Goal: Transaction & Acquisition: Purchase product/service

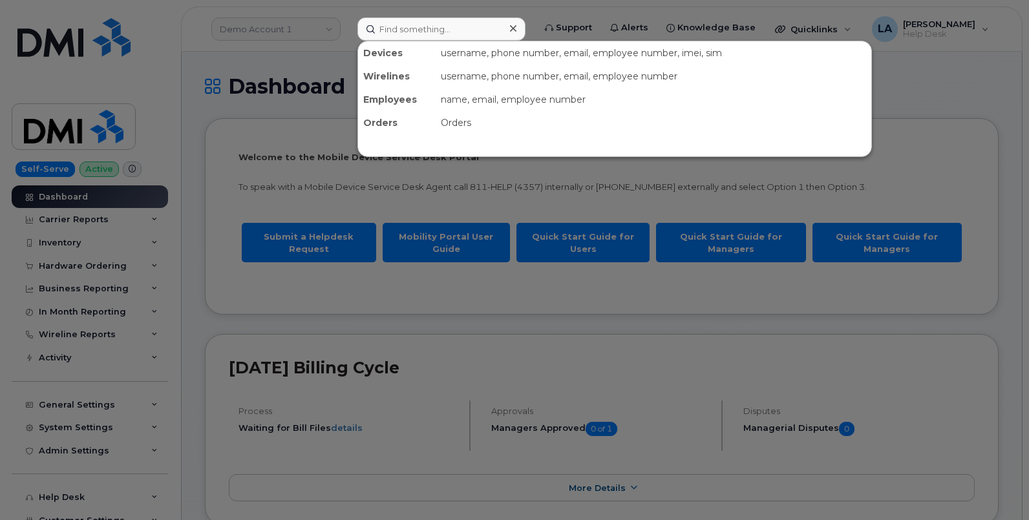
click at [405, 23] on input at bounding box center [441, 28] width 168 height 23
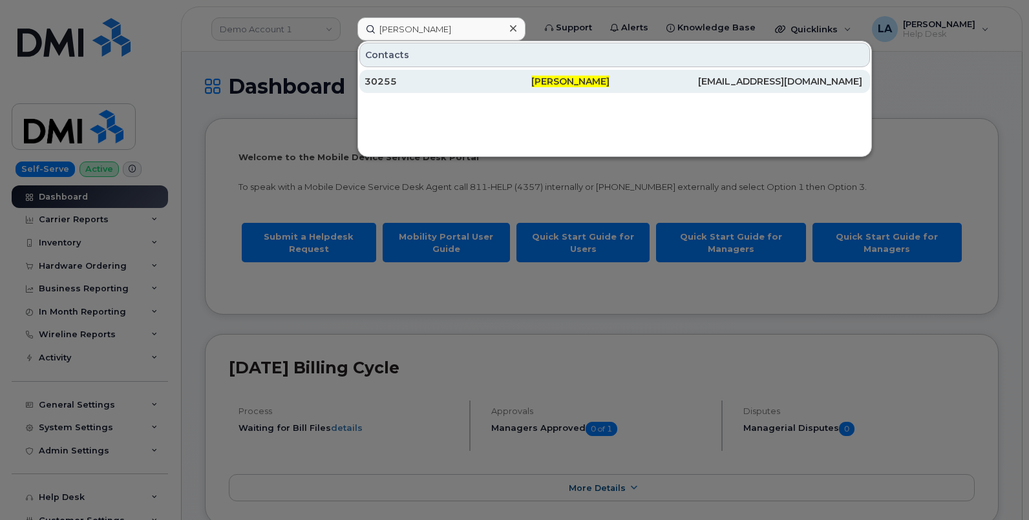
type input "Michael L Mollohan"
click at [586, 83] on span "Michael L Mollohan" at bounding box center [570, 82] width 78 height 12
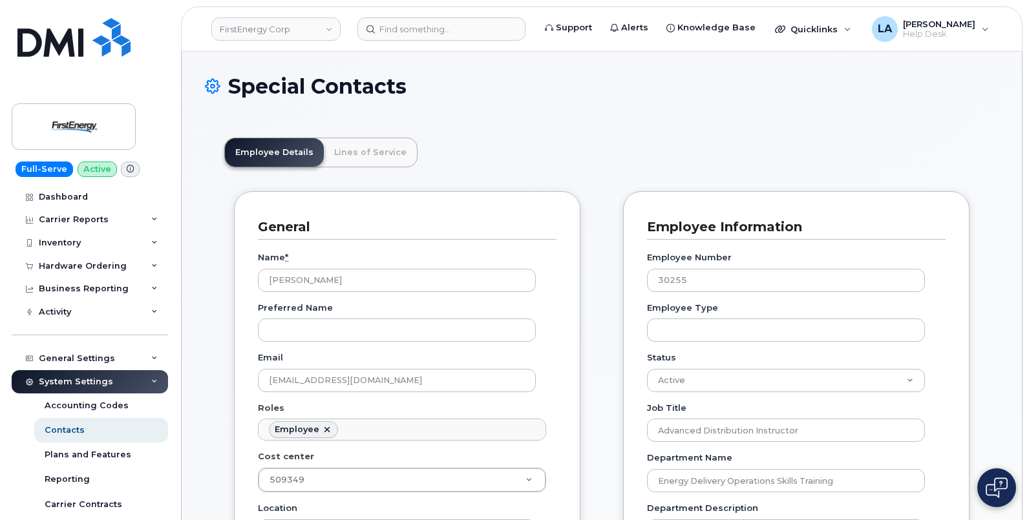
scroll to position [38, 0]
click at [385, 141] on link "Lines of Service" at bounding box center [370, 152] width 93 height 28
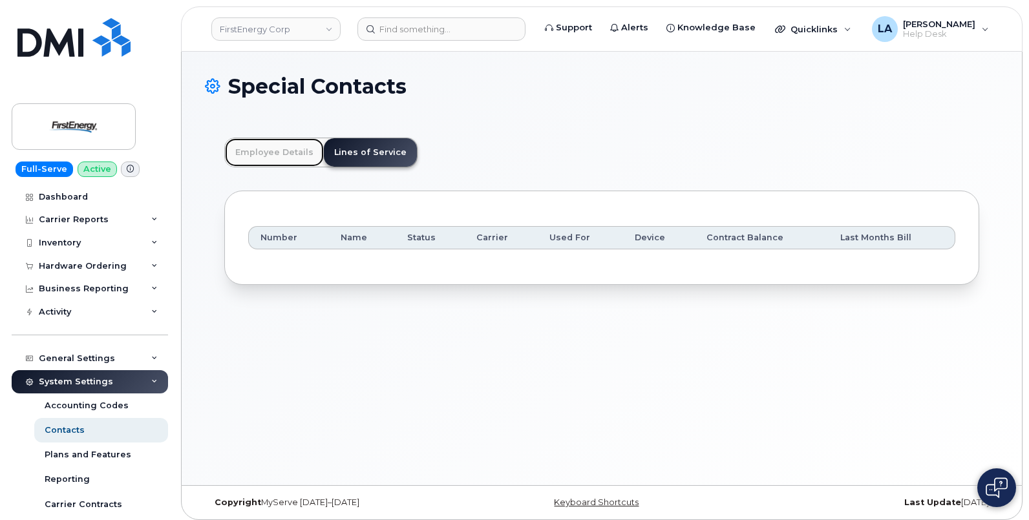
click at [266, 153] on link "Employee Details" at bounding box center [274, 152] width 99 height 28
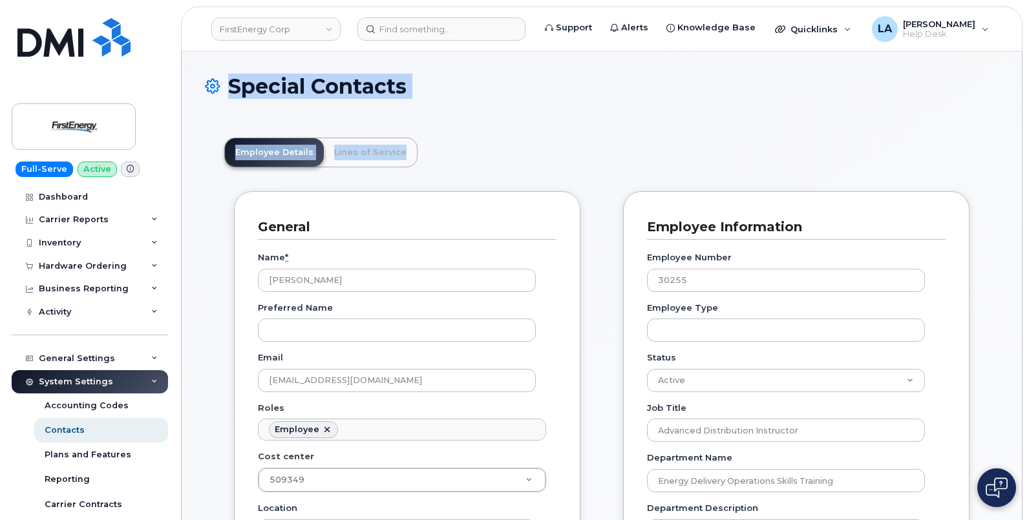
drag, startPoint x: 1028, startPoint y: 70, endPoint x: 1027, endPoint y: 174, distance: 103.4
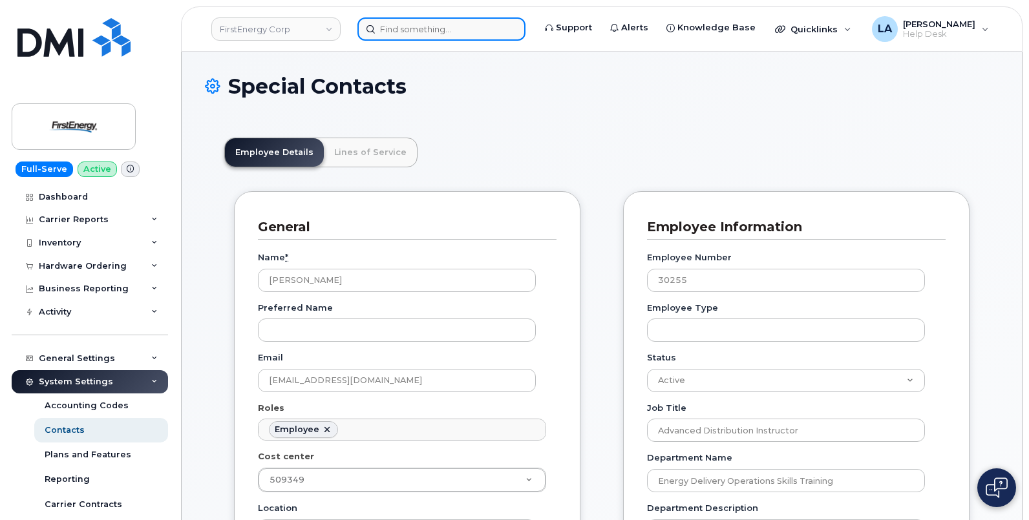
click at [401, 37] on input at bounding box center [441, 28] width 168 height 23
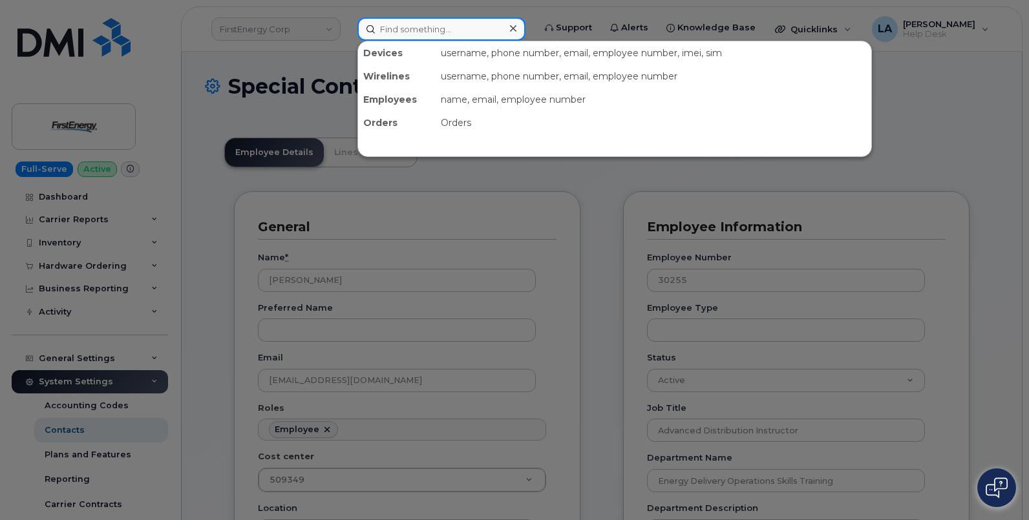
paste input "7318191784"
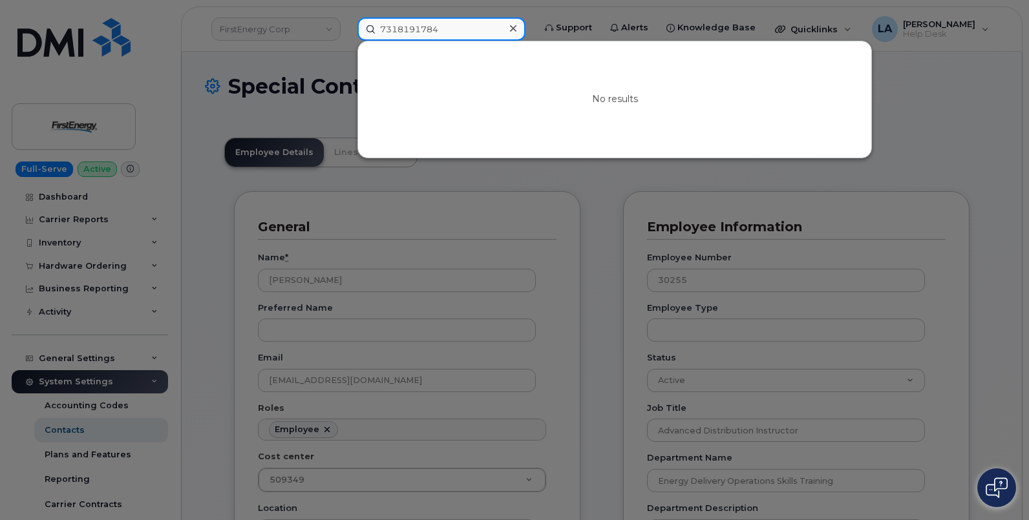
click at [403, 34] on input "7318191784" at bounding box center [441, 28] width 168 height 23
click at [481, 32] on input "7318191784" at bounding box center [441, 28] width 168 height 23
drag, startPoint x: 473, startPoint y: 32, endPoint x: 361, endPoint y: 30, distance: 111.8
click at [362, 30] on input "7318191784" at bounding box center [441, 28] width 168 height 23
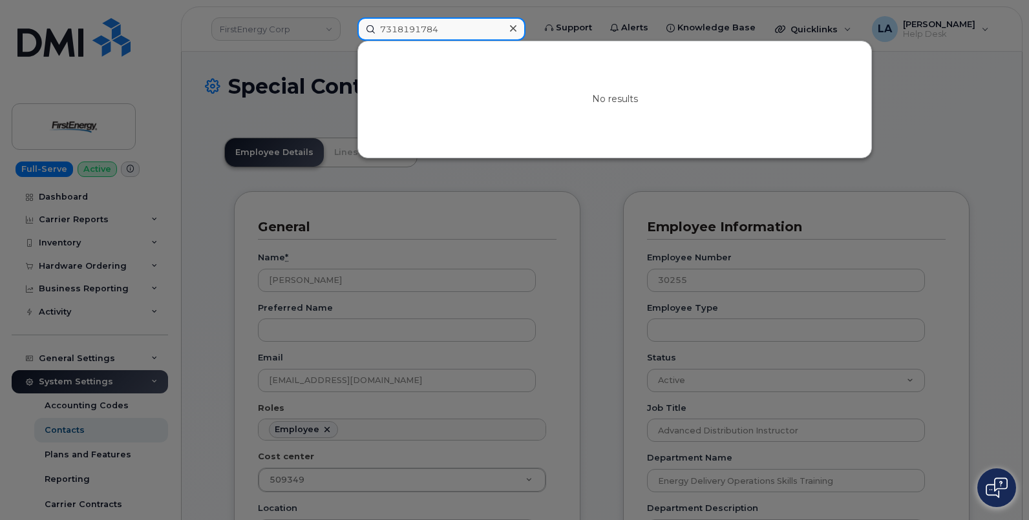
paste input "355135956993849"
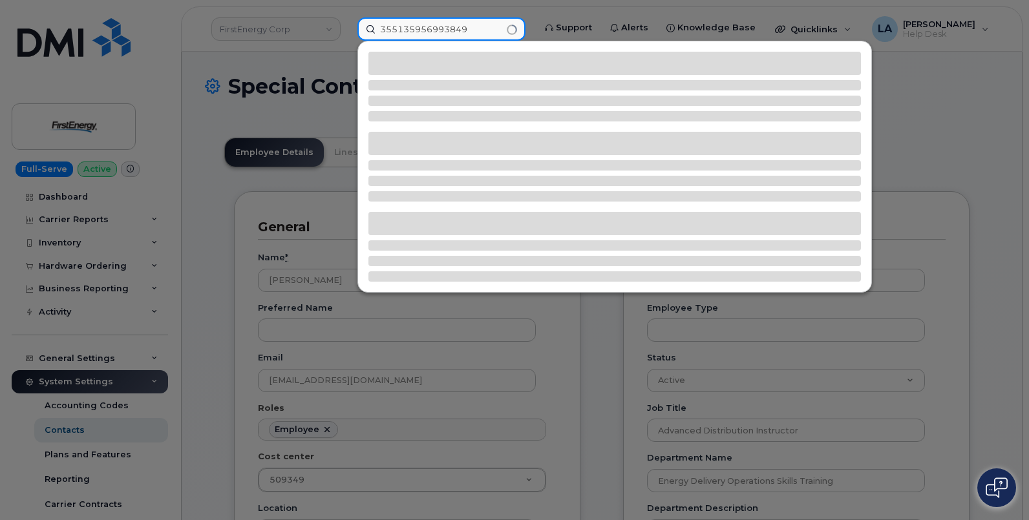
type input "355135956993849"
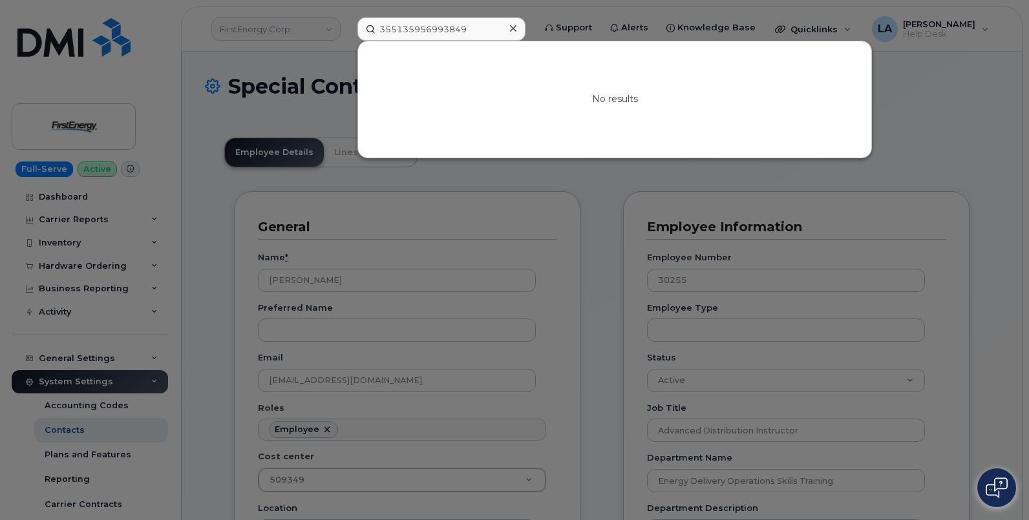
click at [520, 27] on div at bounding box center [512, 28] width 19 height 19
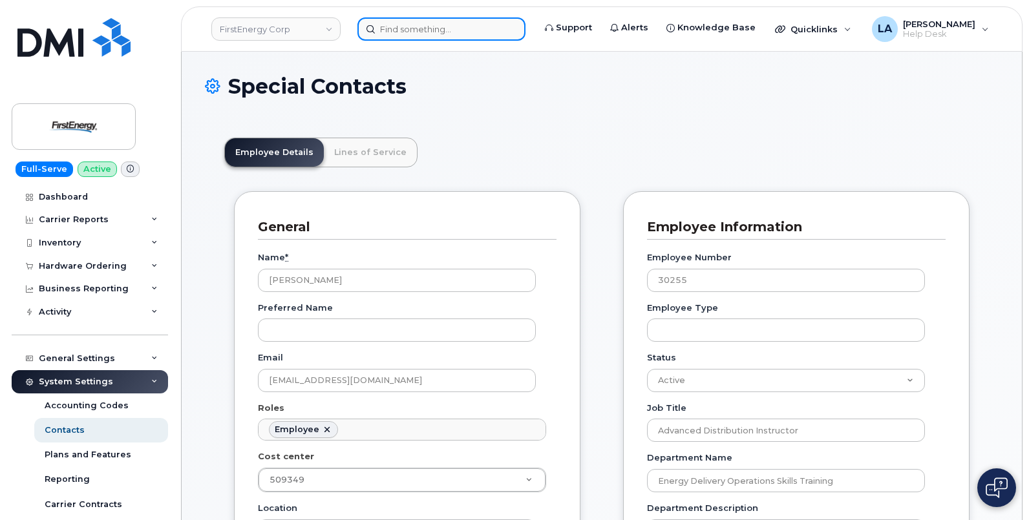
click at [403, 28] on input at bounding box center [441, 28] width 168 height 23
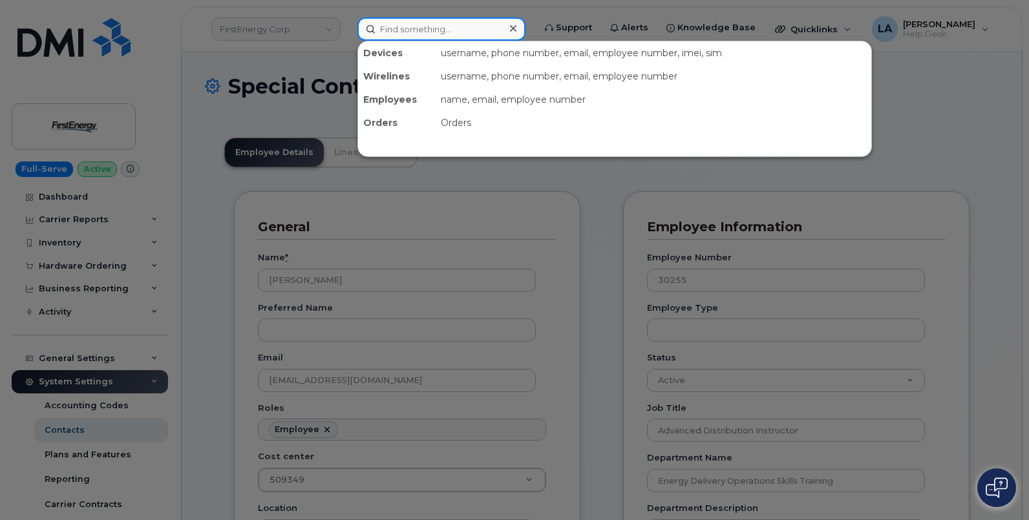
paste input "304-677-5511"
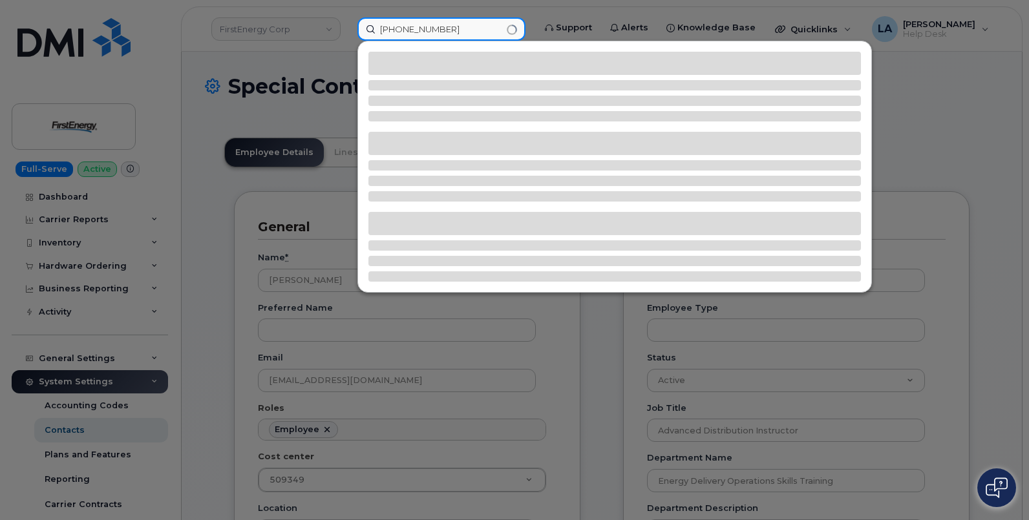
type input "304-677-5511"
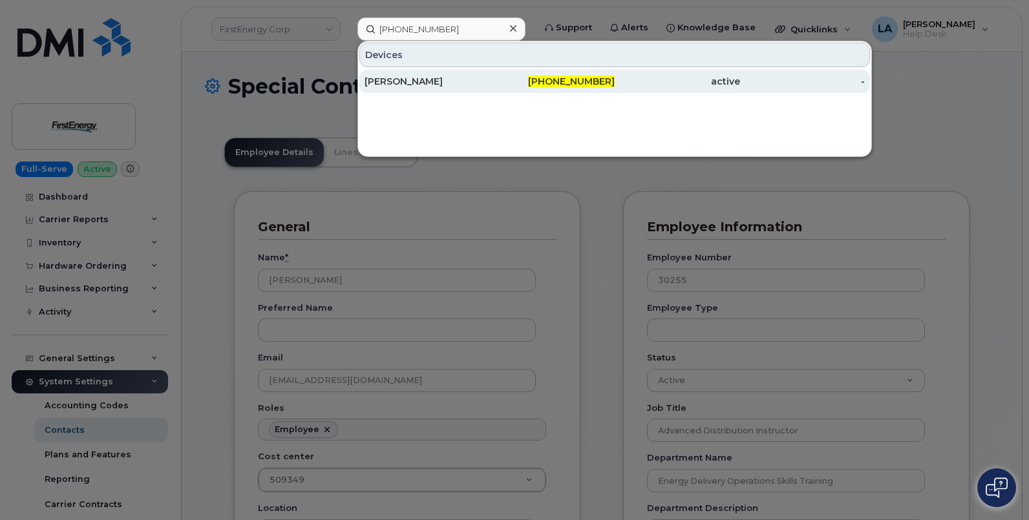
click at [483, 77] on div "WILLIAM A SATTERFIELD" at bounding box center [427, 81] width 125 height 13
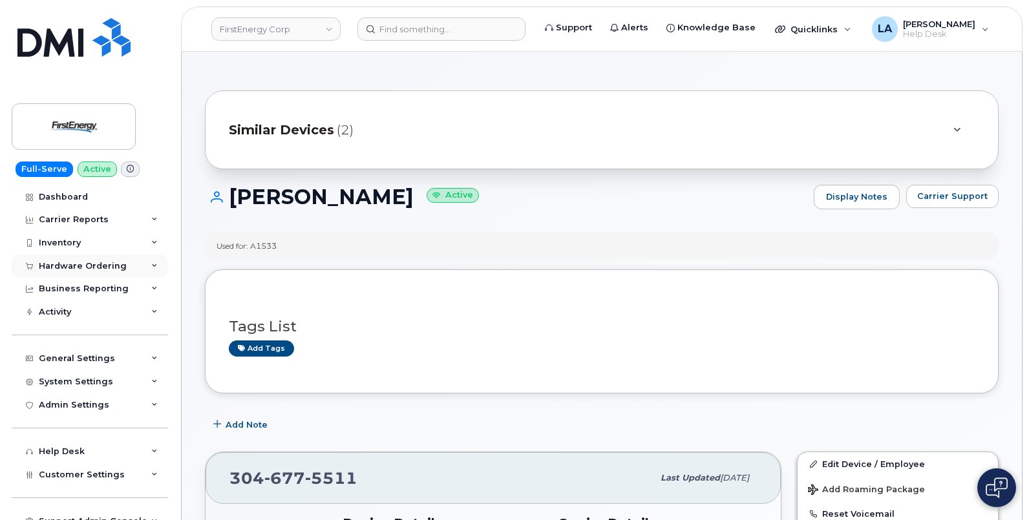
click at [128, 269] on div "Hardware Ordering" at bounding box center [90, 266] width 156 height 23
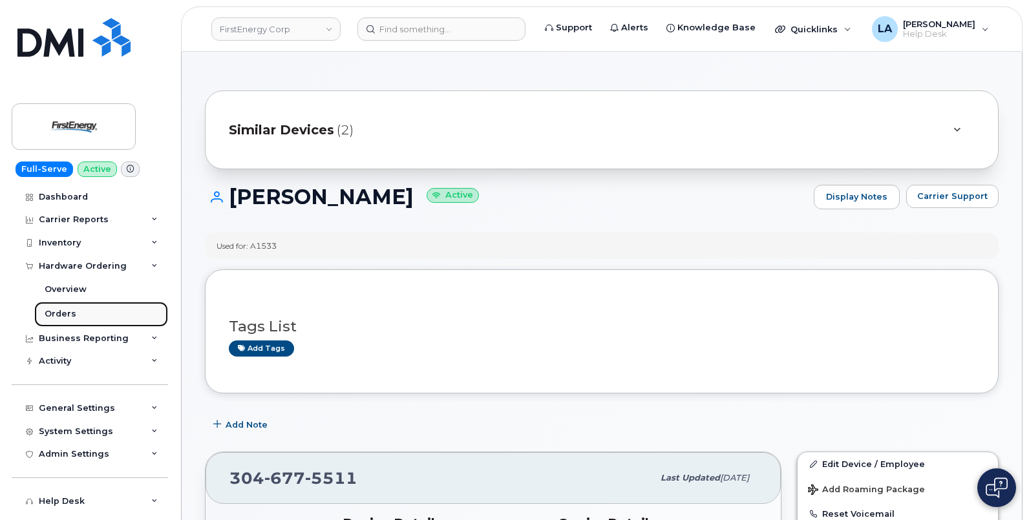
click at [69, 317] on div "Orders" at bounding box center [61, 314] width 32 height 12
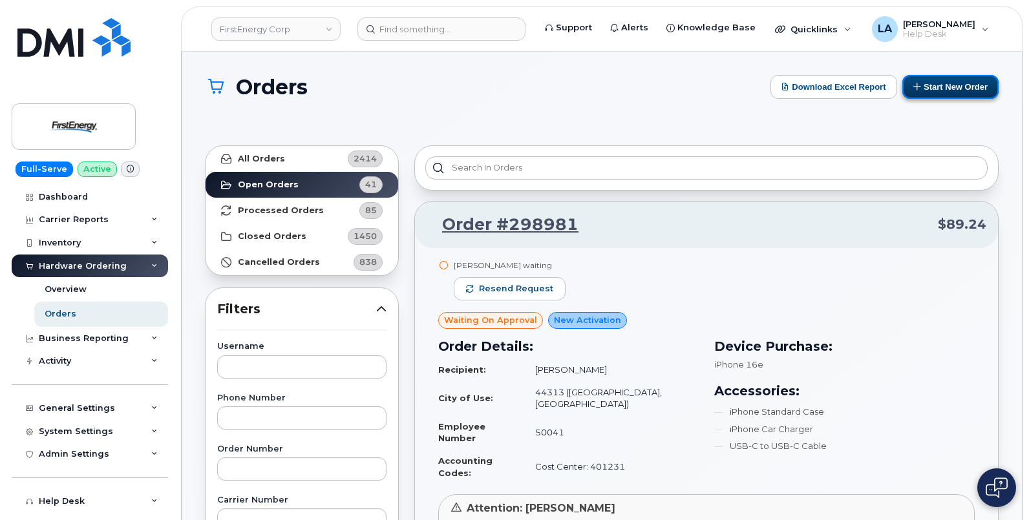
click at [946, 90] on button "Start New Order" at bounding box center [950, 87] width 96 height 24
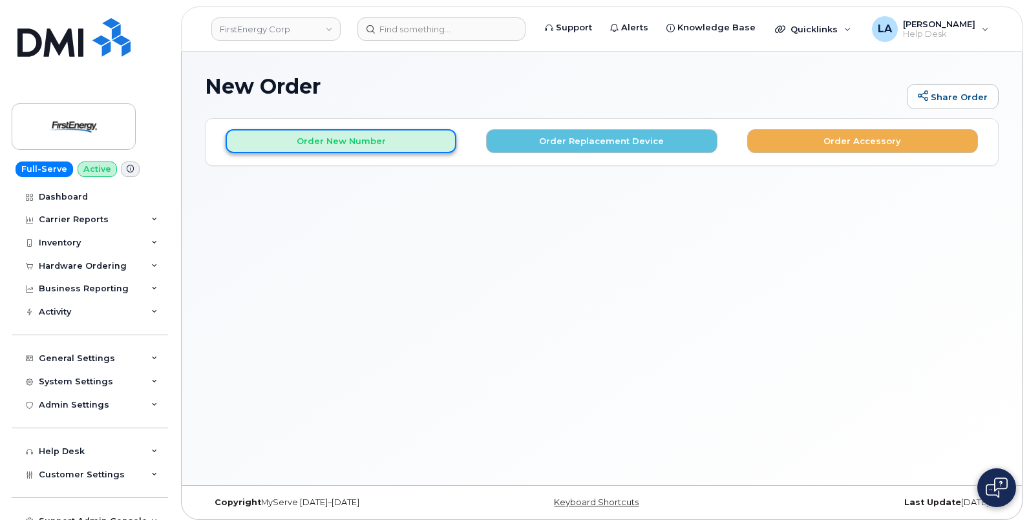
click at [344, 143] on button "Order New Number" at bounding box center [341, 141] width 231 height 24
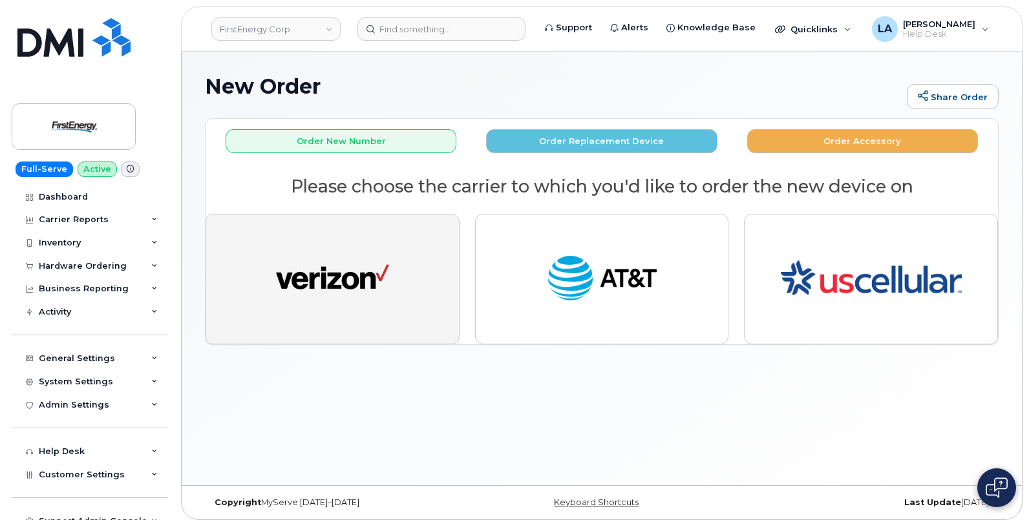
click at [337, 266] on img "button" at bounding box center [332, 279] width 113 height 58
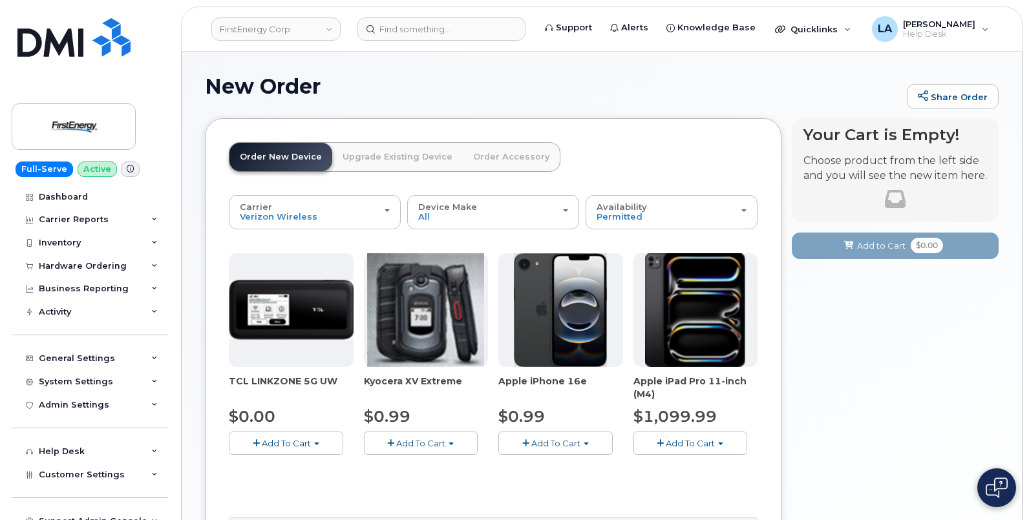
click at [525, 439] on span "button" at bounding box center [525, 443] width 7 height 8
click at [568, 468] on link "$0.99 - 2 Year Activation" at bounding box center [566, 468] width 129 height 16
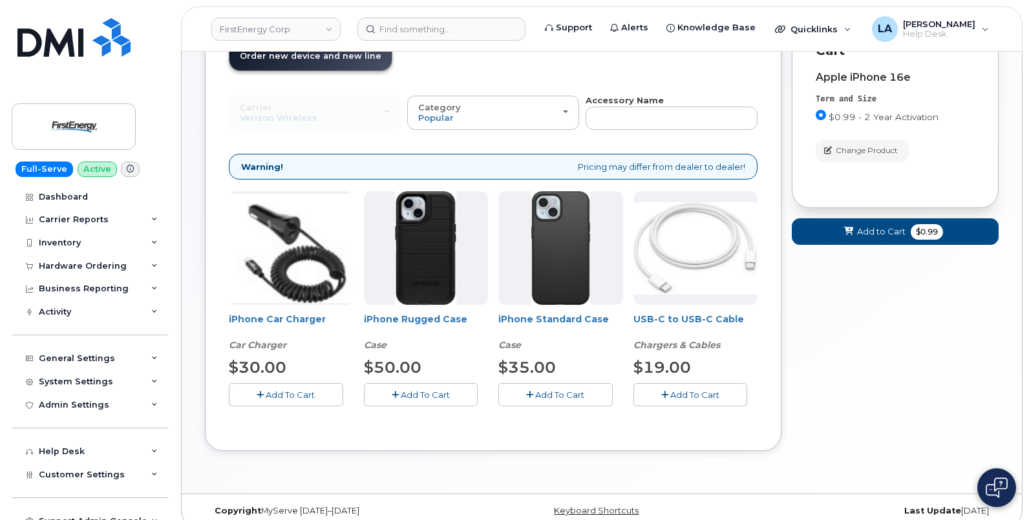
scroll to position [116, 0]
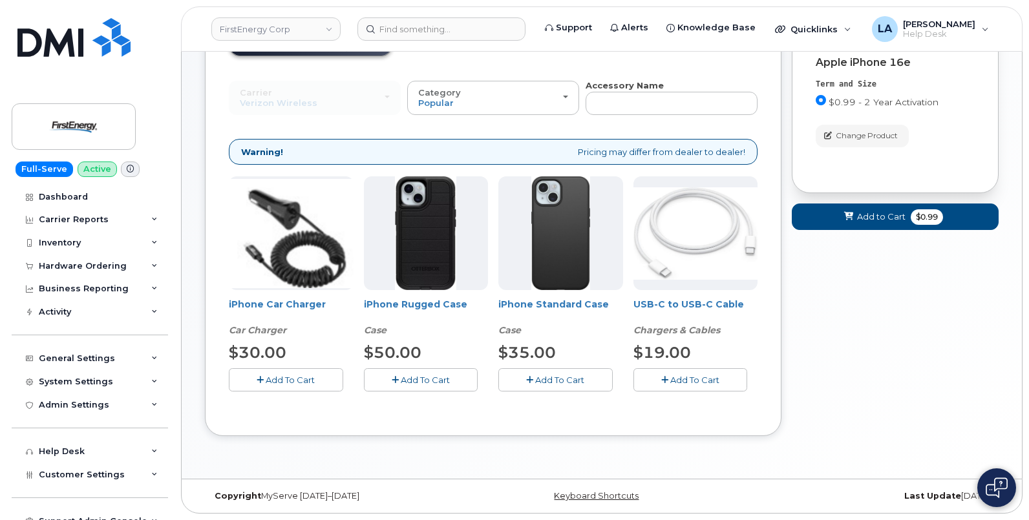
click at [703, 388] on button "Add To Cart" at bounding box center [690, 379] width 114 height 23
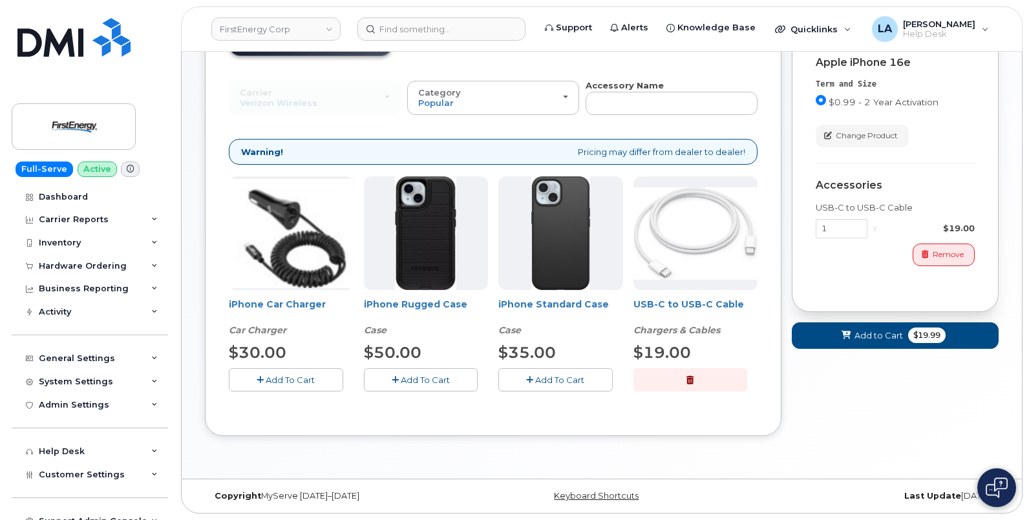
click at [424, 387] on button "Add To Cart" at bounding box center [421, 379] width 114 height 23
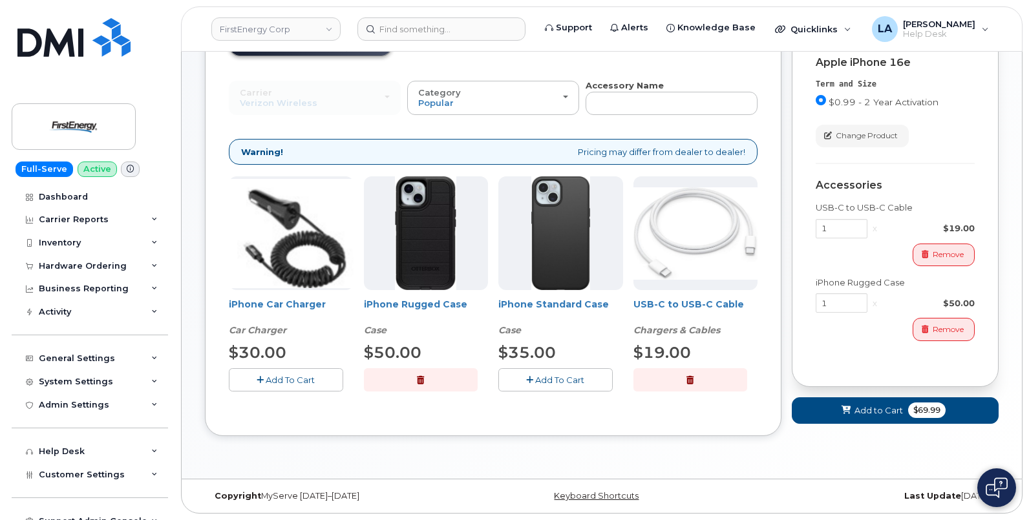
click at [286, 385] on span "Add To Cart" at bounding box center [290, 380] width 49 height 10
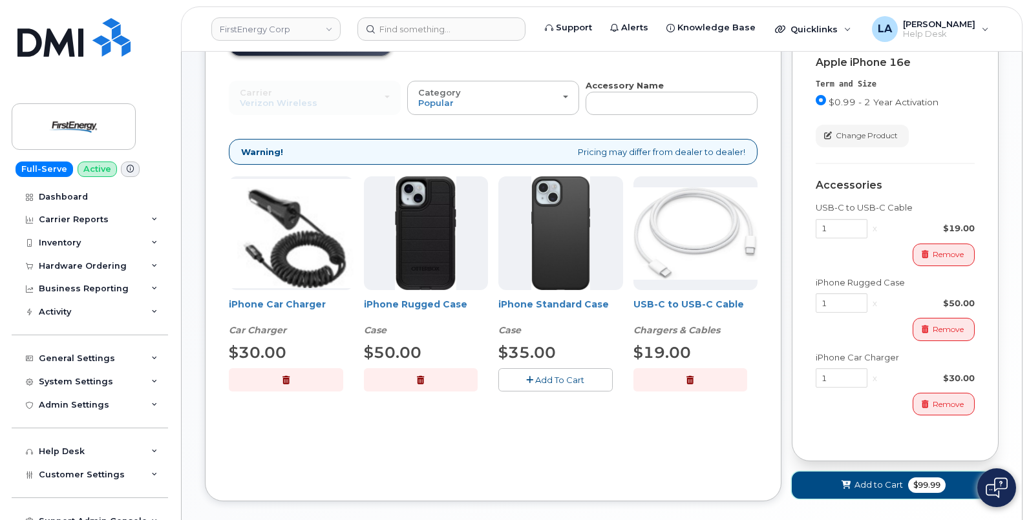
click at [851, 487] on span at bounding box center [846, 485] width 12 height 12
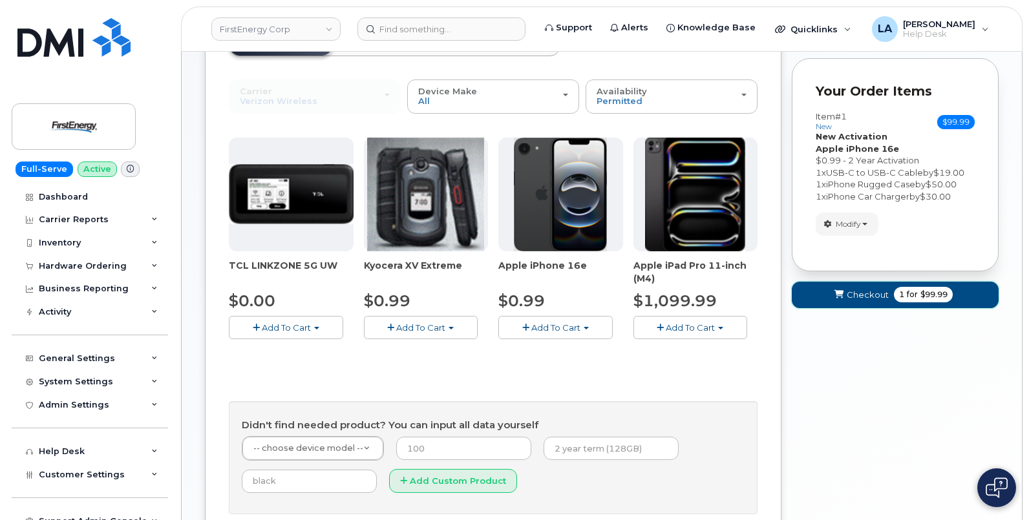
click at [846, 284] on button "Checkout 1 for $99.99" at bounding box center [895, 295] width 207 height 26
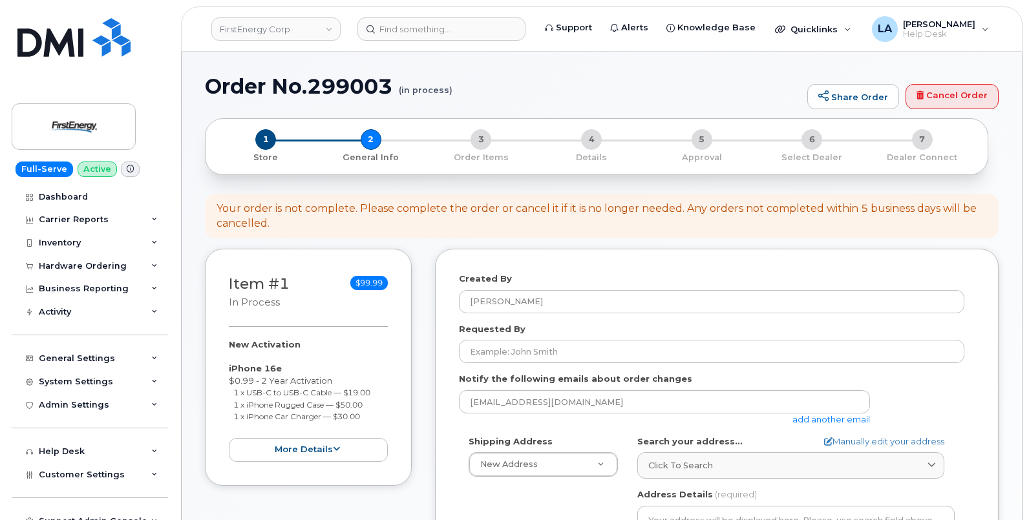
select select
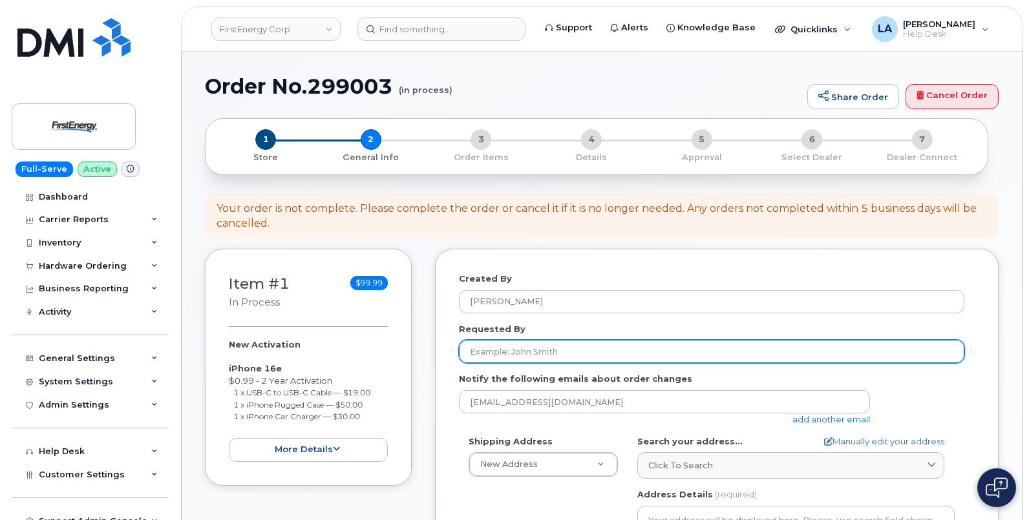
click at [569, 354] on input "Requested By" at bounding box center [711, 351] width 505 height 23
paste input "William A Satterfield"
type input "William A Satterfield"
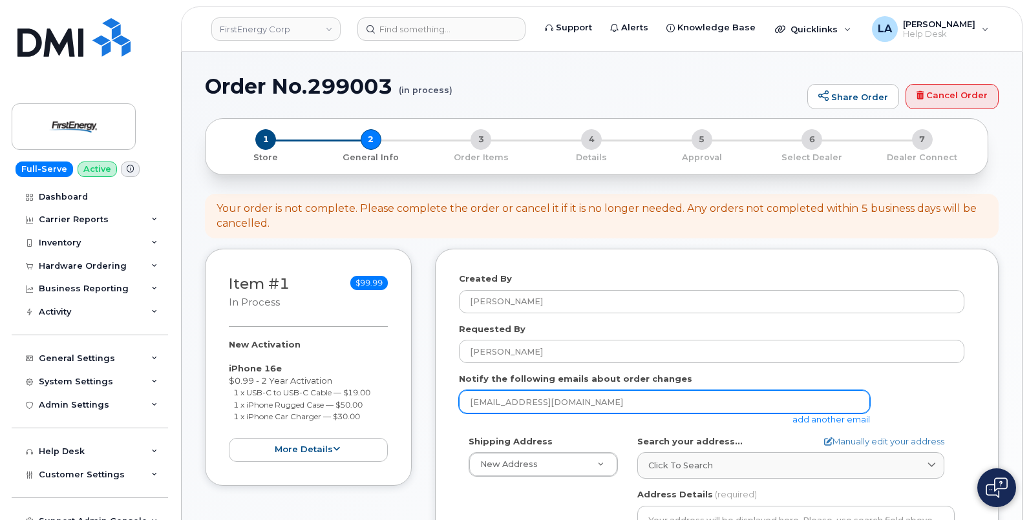
click at [538, 401] on input "laparicio@dminc.com" at bounding box center [664, 401] width 411 height 23
paste input "wsatter@firstenergycorp.com"
drag, startPoint x: 647, startPoint y: 395, endPoint x: 431, endPoint y: 395, distance: 215.9
click at [431, 396] on div "Item #1 in process $99.99 New Activation iPhone 16e $0.99 - 2 Year Activation 1…" at bounding box center [602, 529] width 794 height 560
paste input "wsatter@firstenergycorp"
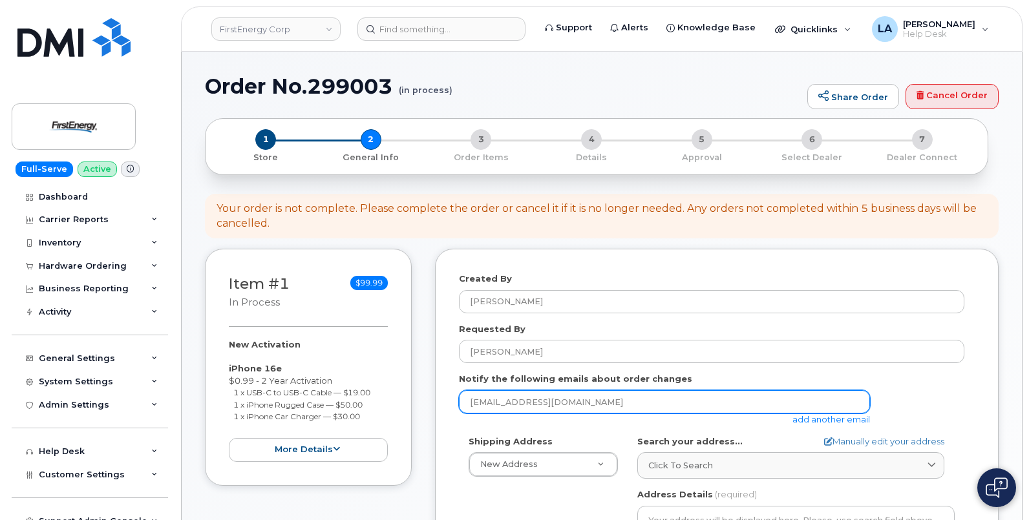
type input "wsatter@firstenergycorp.com"
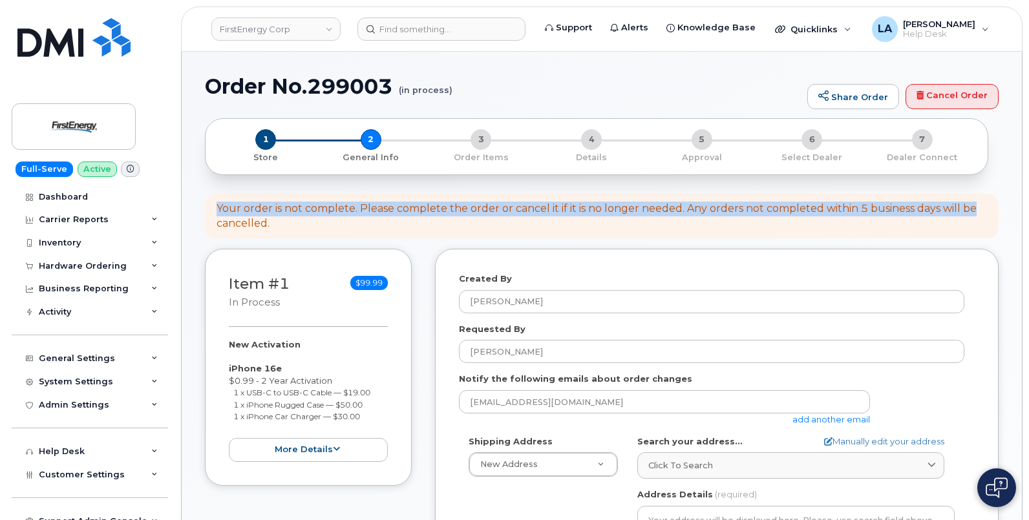
drag, startPoint x: 1026, startPoint y: 162, endPoint x: 1025, endPoint y: 200, distance: 37.5
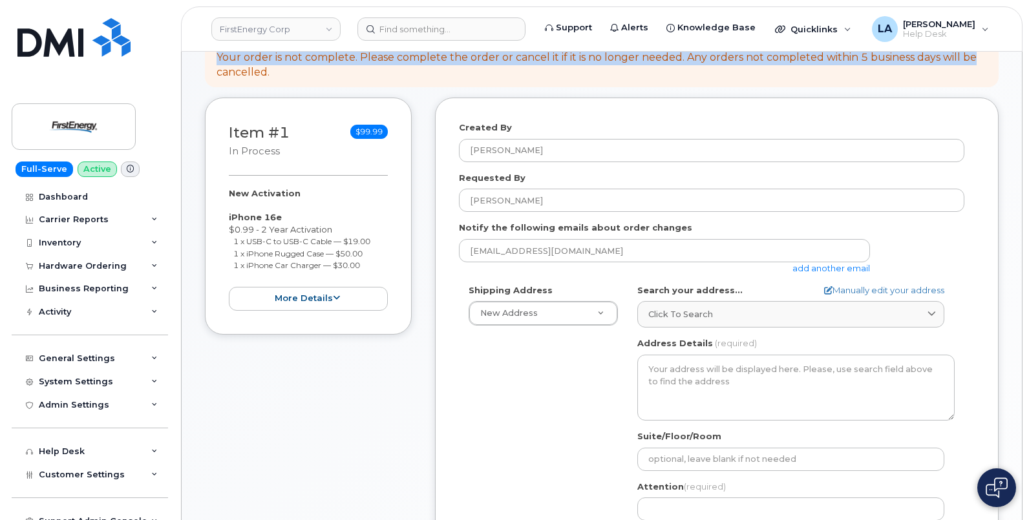
scroll to position [211, 0]
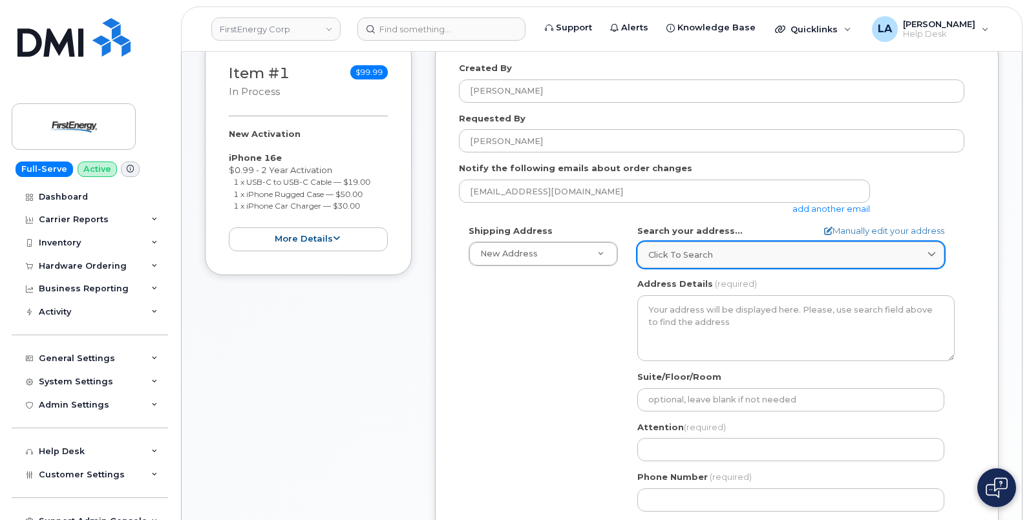
click at [768, 253] on div "Click to search" at bounding box center [790, 255] width 285 height 12
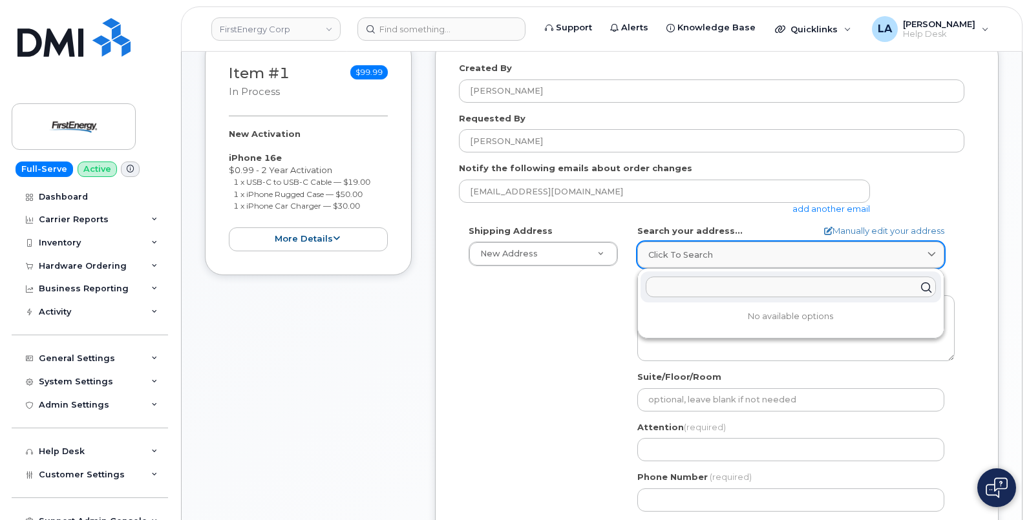
paste input "5001 Nasa Blvd"
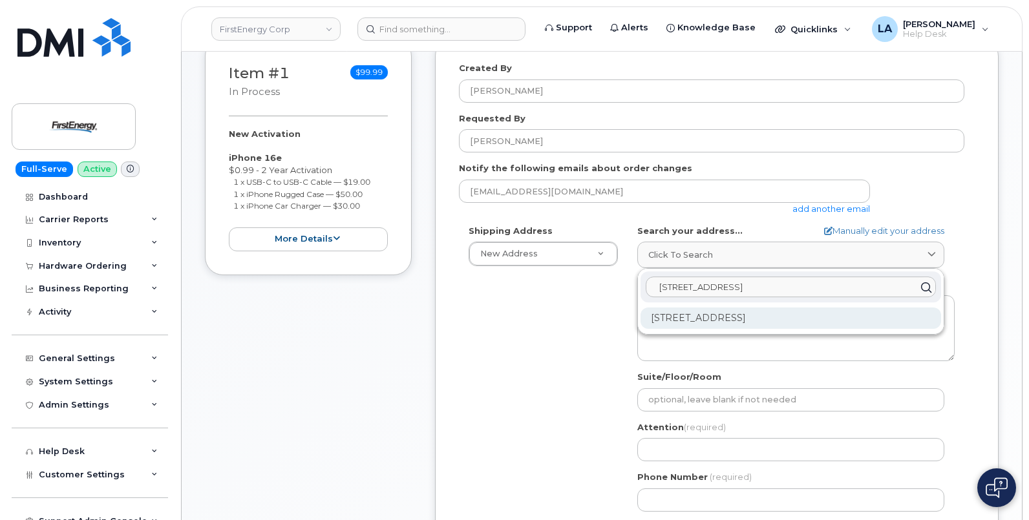
type input "5001 Nasa Blvd"
click at [699, 319] on div "5001 Nasa Blvd Fairmont WV 26554-8248" at bounding box center [790, 318] width 301 height 21
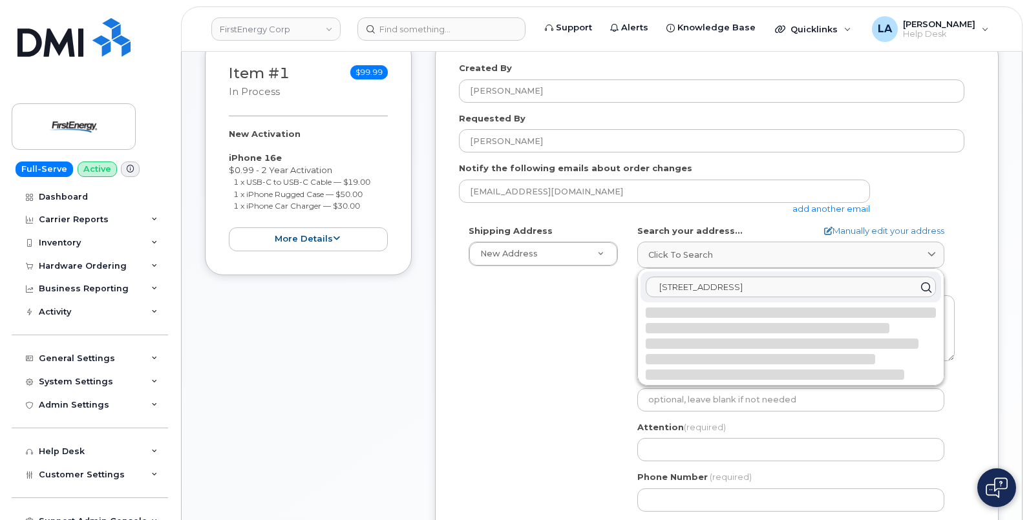
select select
type textarea "5001 Nasa Blvd FAIRMONT WV 26554-8248 UNITED STATES"
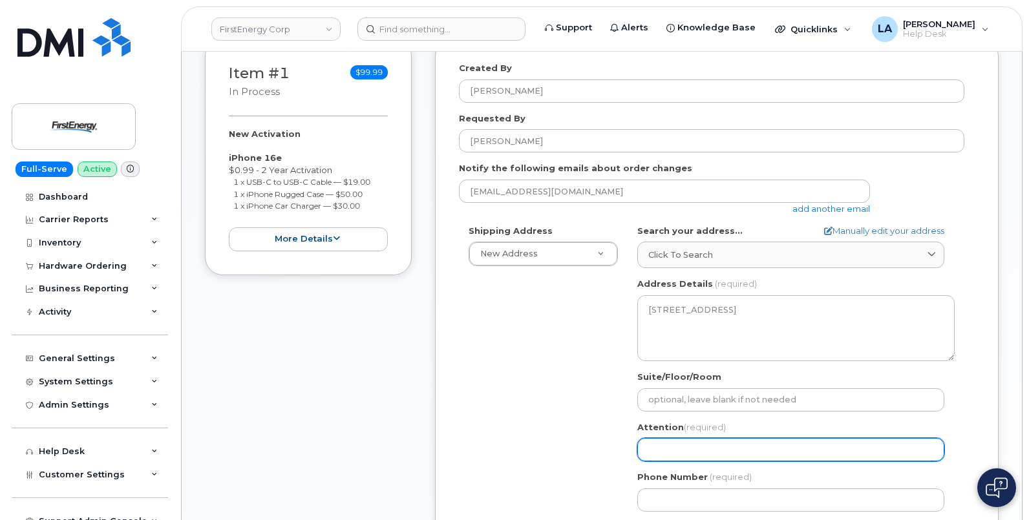
click at [730, 451] on input "Attention (required)" at bounding box center [790, 449] width 307 height 23
paste input "[PERSON_NAME]"
type input "[PERSON_NAME]"
select select
type input "[PERSON_NAME]"
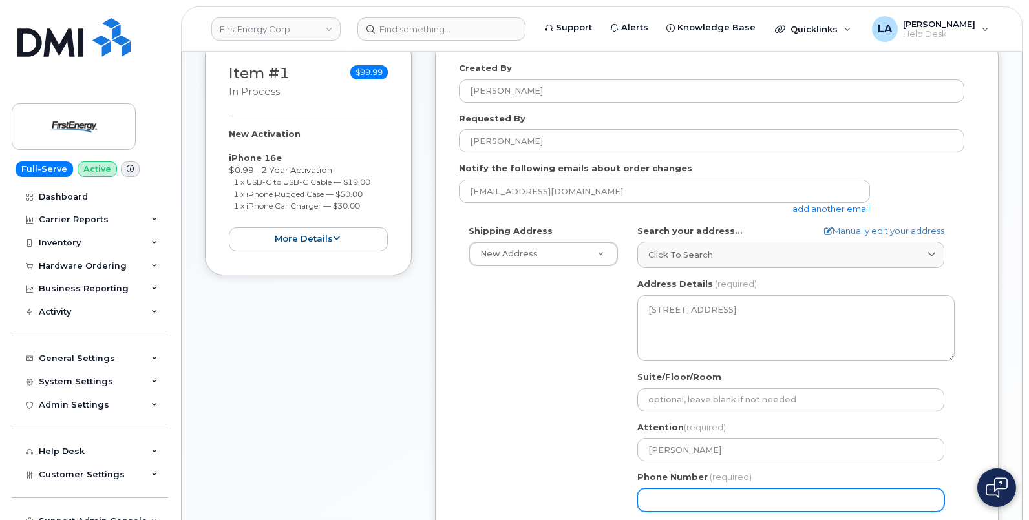
drag, startPoint x: 700, startPoint y: 506, endPoint x: 713, endPoint y: 491, distance: 20.2
click at [700, 506] on input "Phone Number" at bounding box center [790, 500] width 307 height 23
paste input "3045347952"
select select
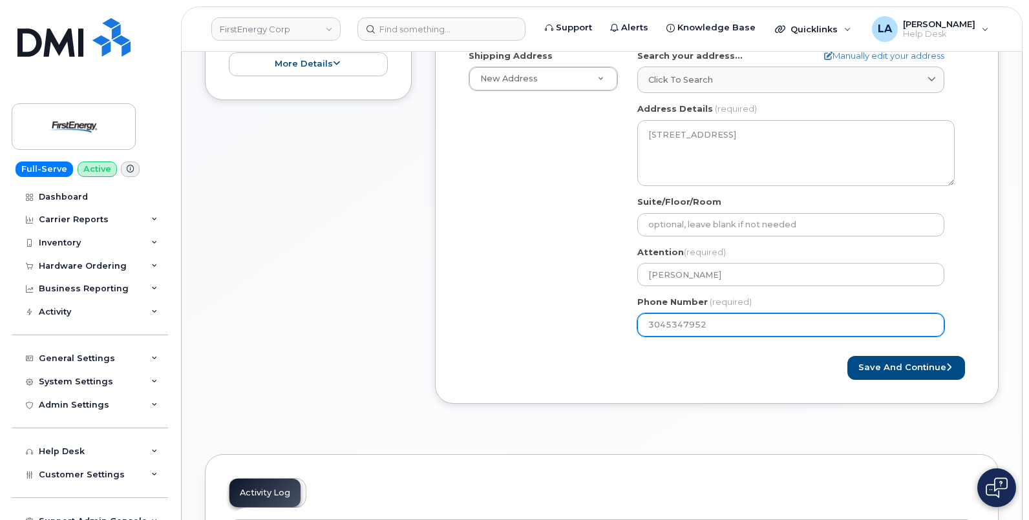
scroll to position [396, 0]
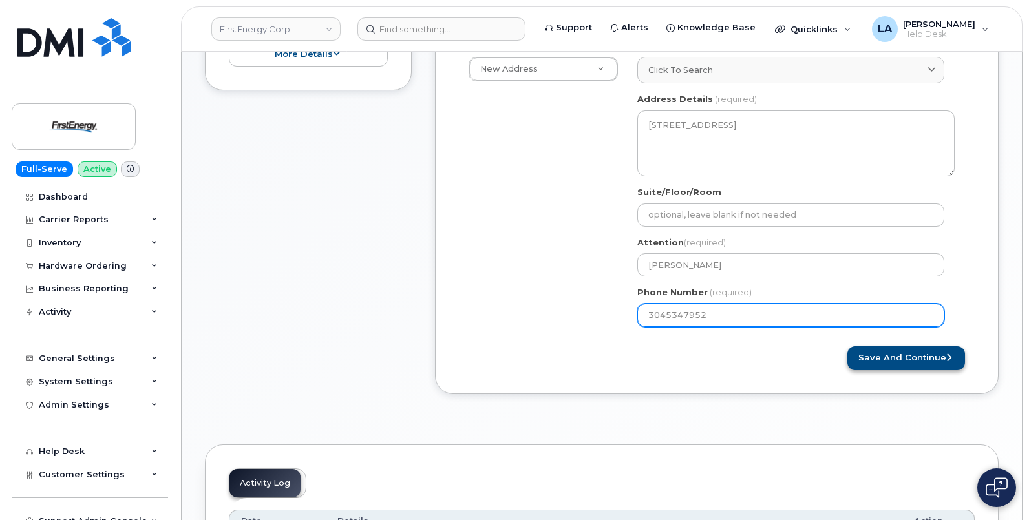
type input "3045347952"
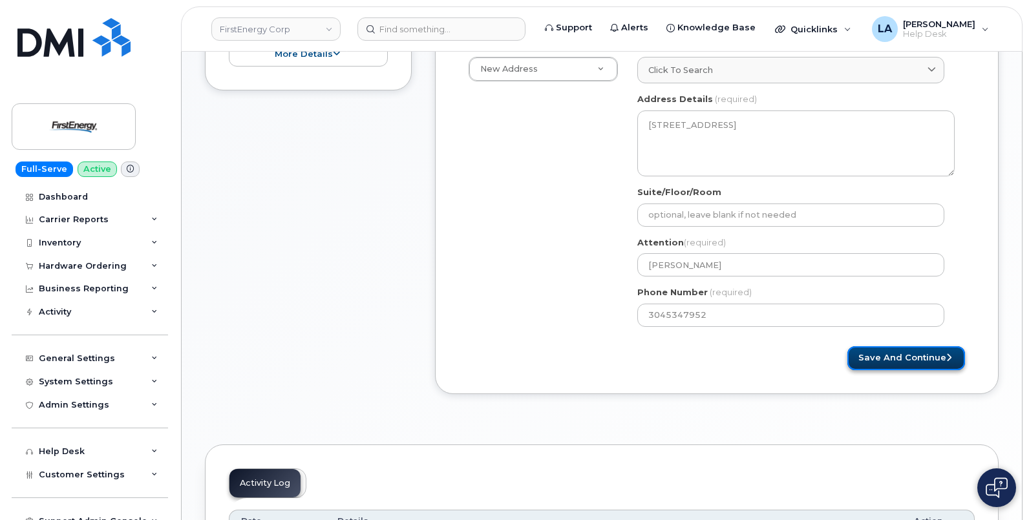
click at [918, 364] on button "Save and Continue" at bounding box center [906, 358] width 118 height 24
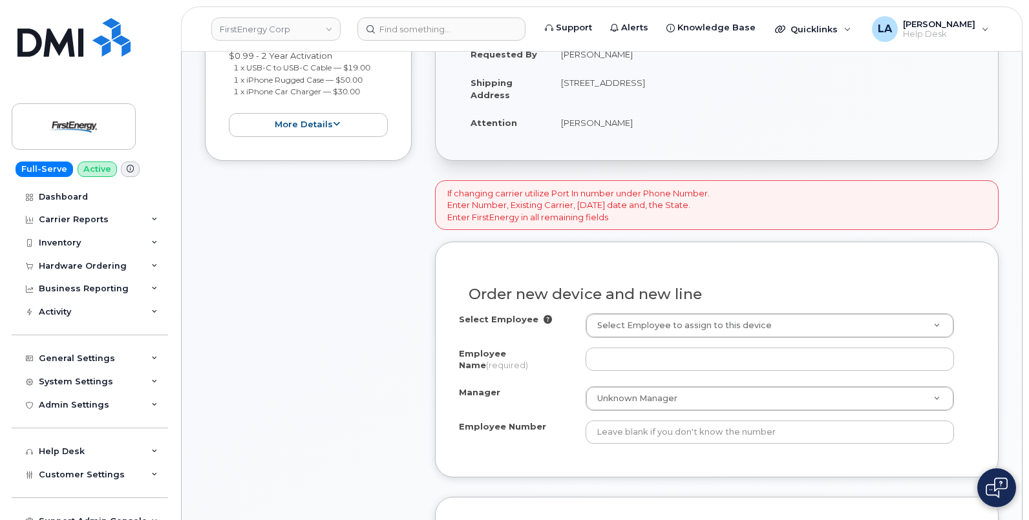
scroll to position [430, 0]
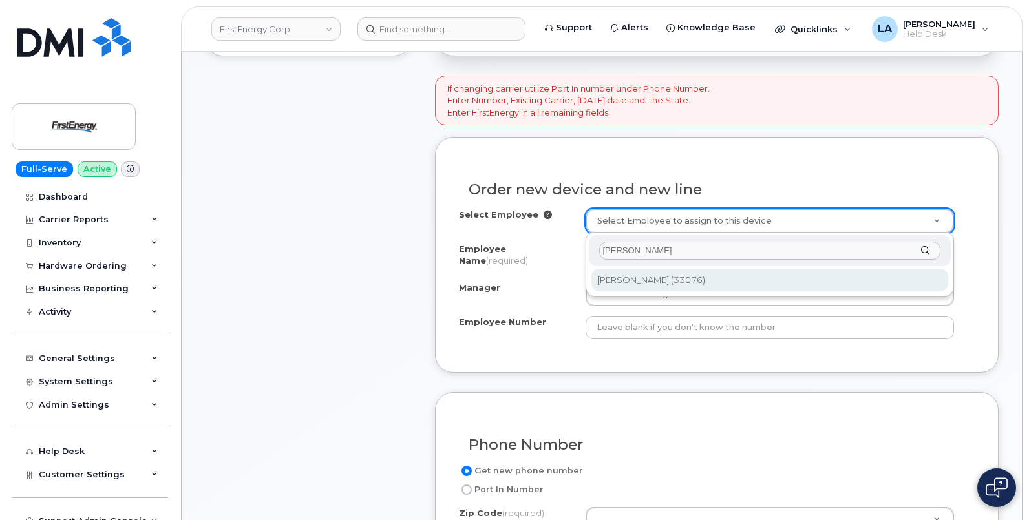
type input "[PERSON_NAME]"
type input "2081067"
type input "[PERSON_NAME]"
type input "33076"
type input "PO Box 777"
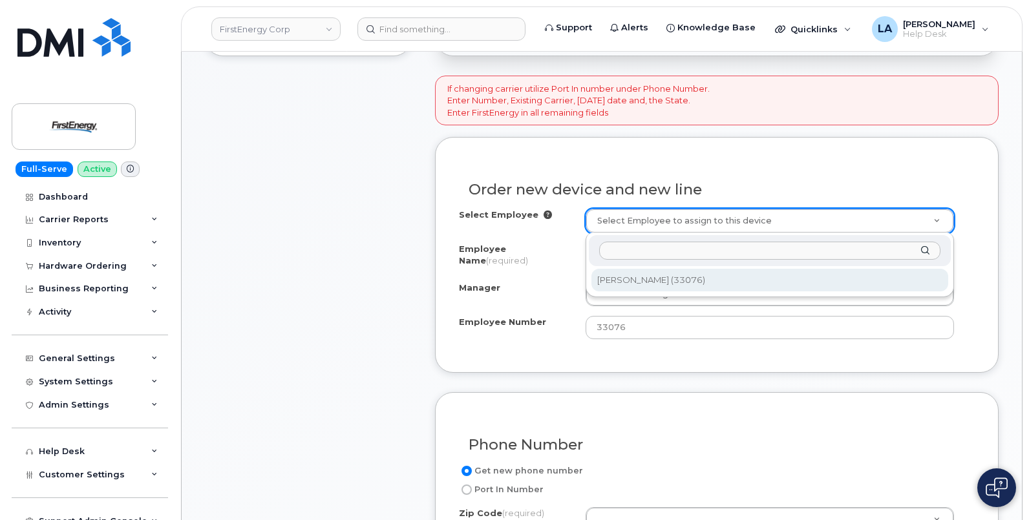
select select "2080646"
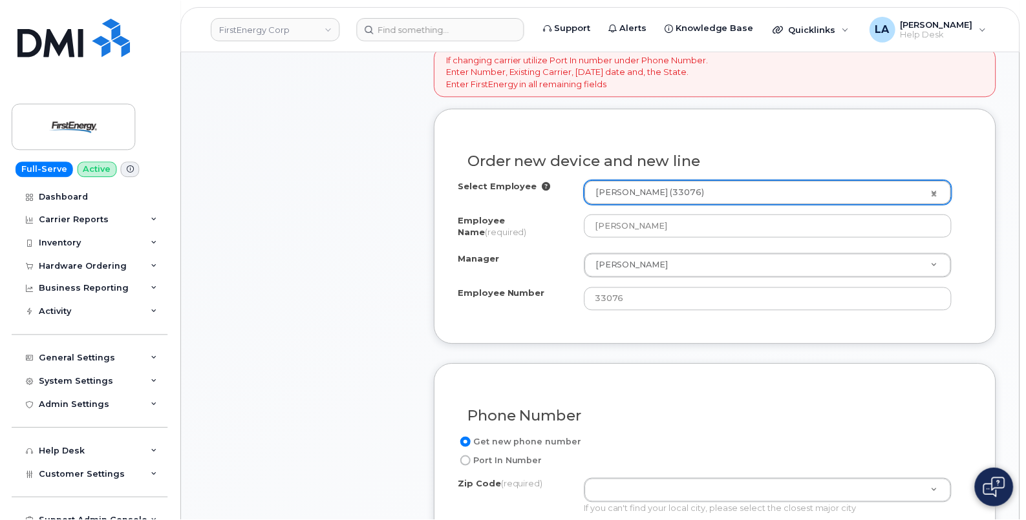
scroll to position [473, 0]
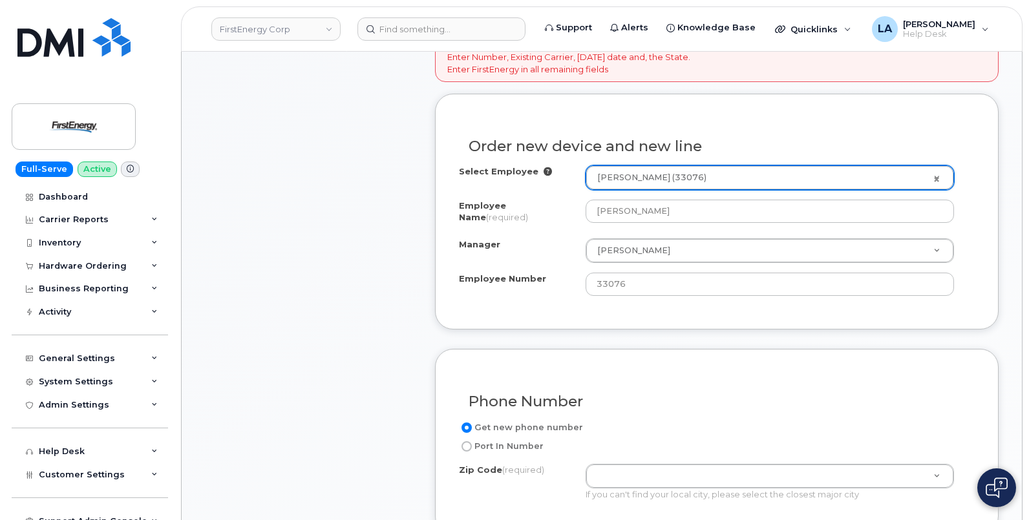
click at [509, 441] on label "Port In Number" at bounding box center [501, 447] width 85 height 16
click at [472, 441] on input "Port In Number" at bounding box center [466, 446] width 10 height 10
radio input "true"
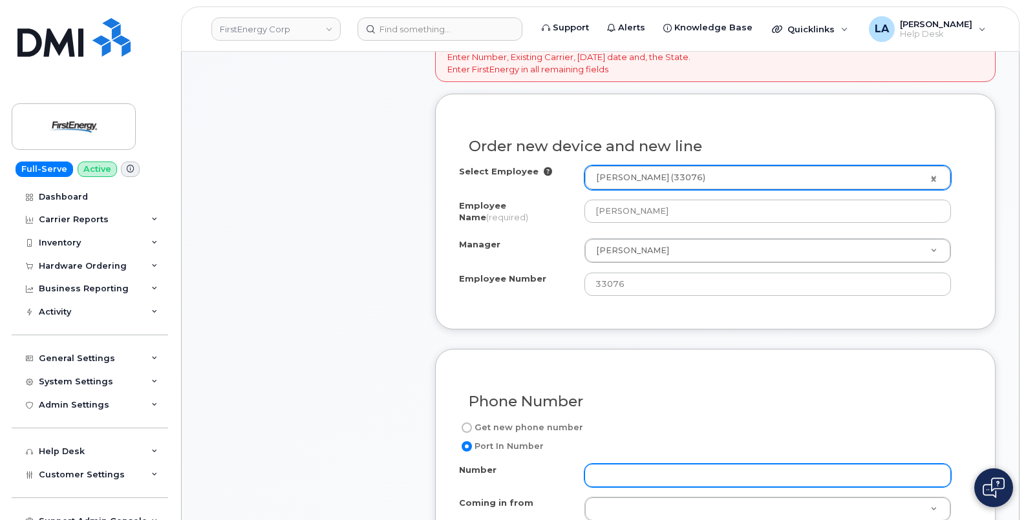
click at [626, 482] on input "Number" at bounding box center [767, 475] width 366 height 23
paste input "304-677-5511"
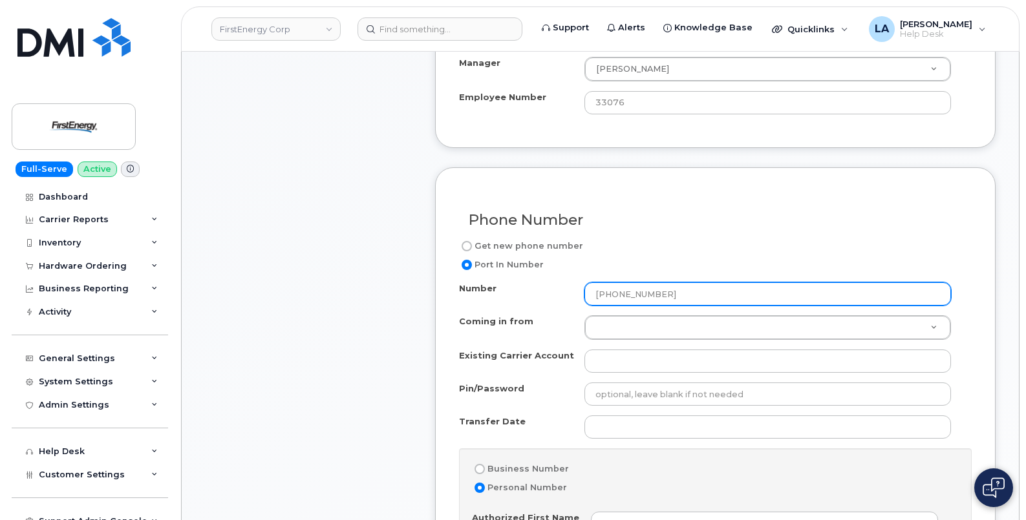
scroll to position [661, 0]
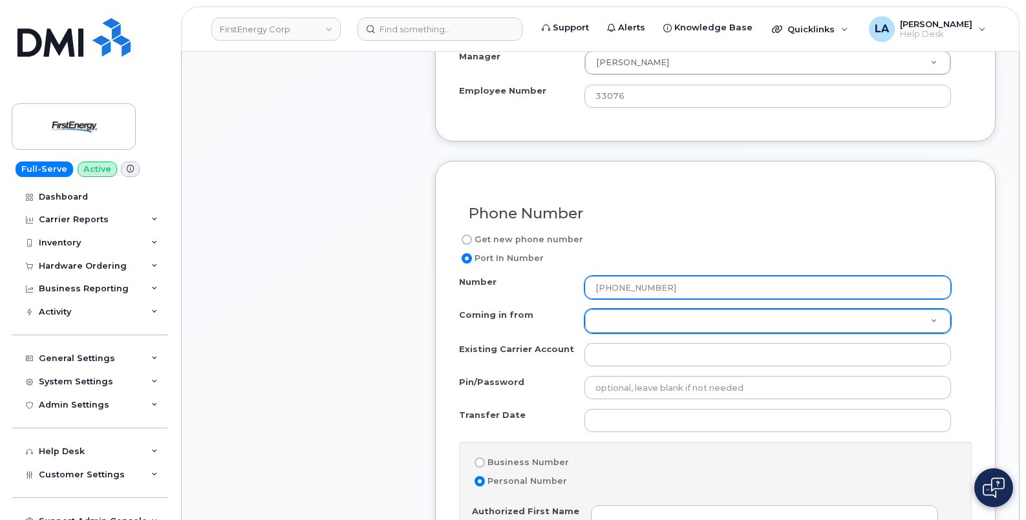
type input "304-677-5511"
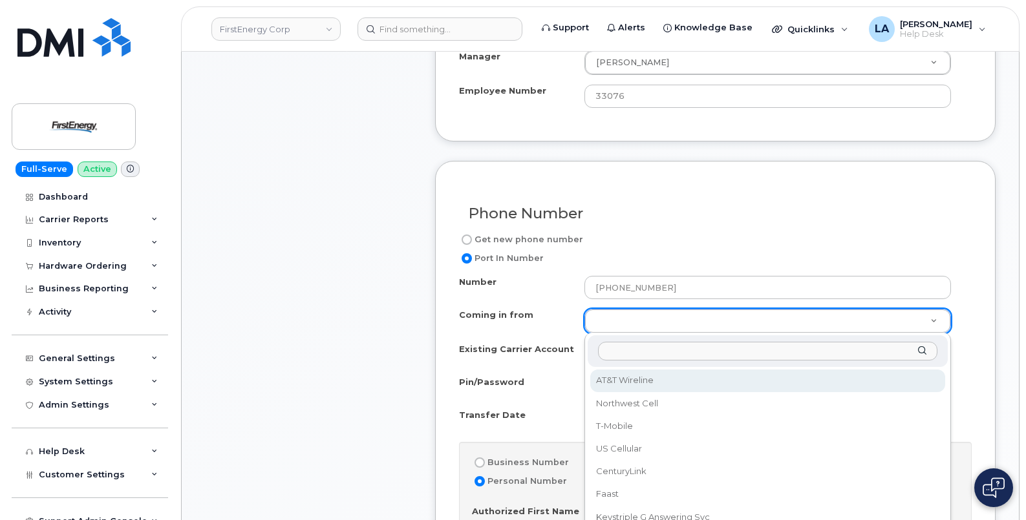
select select "AT&T Wireline"
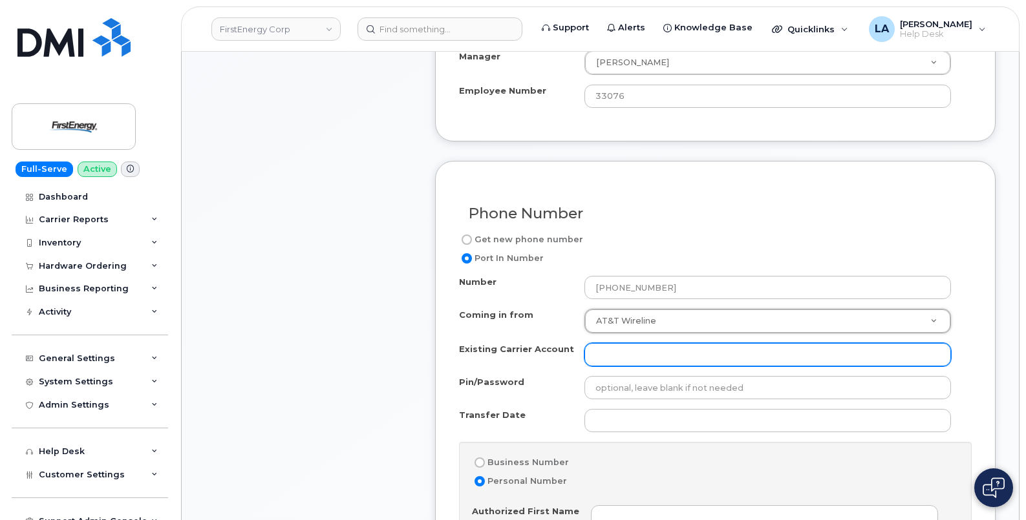
click at [651, 356] on input "Existing Carrier Account" at bounding box center [767, 354] width 366 height 23
click at [624, 356] on input "Existing Carrier Account" at bounding box center [767, 354] width 366 height 23
paste input "287304699343"
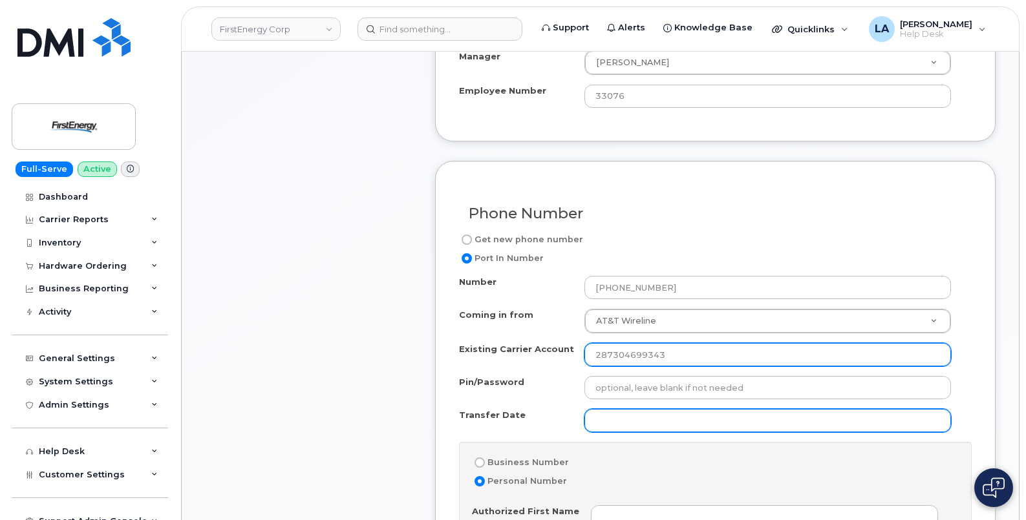
type input "287304699343"
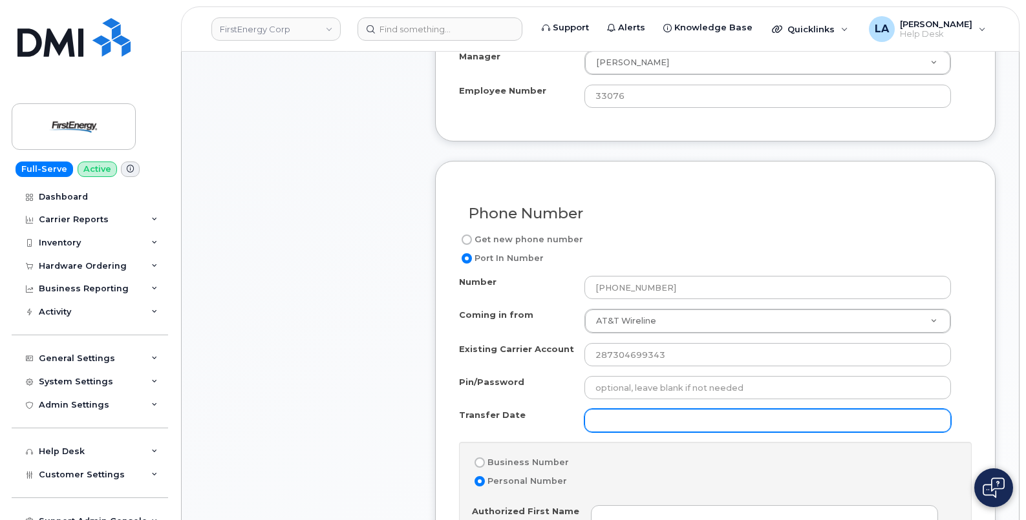
click at [635, 427] on input "Transfer Date" at bounding box center [767, 420] width 366 height 23
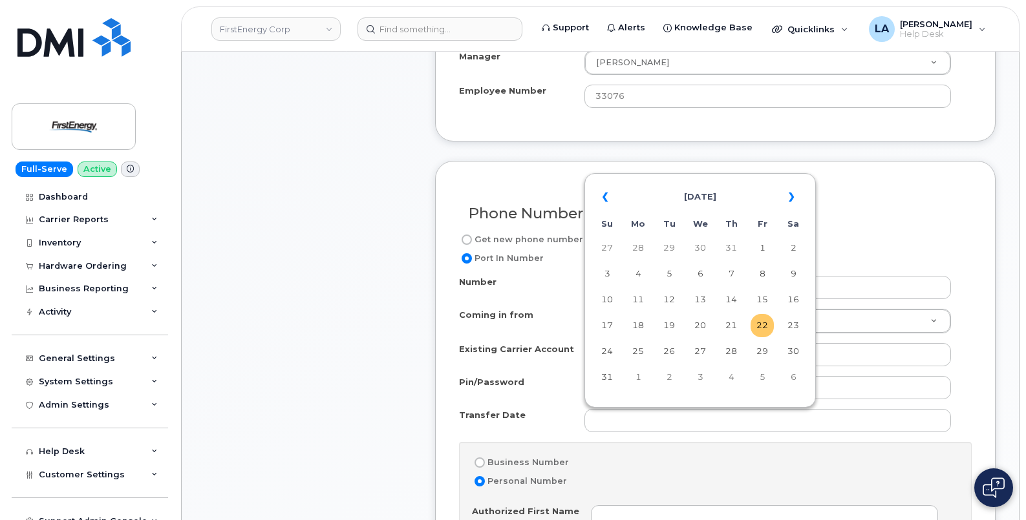
click at [760, 321] on td "22" at bounding box center [761, 325] width 23 height 23
type input "2025-08-22"
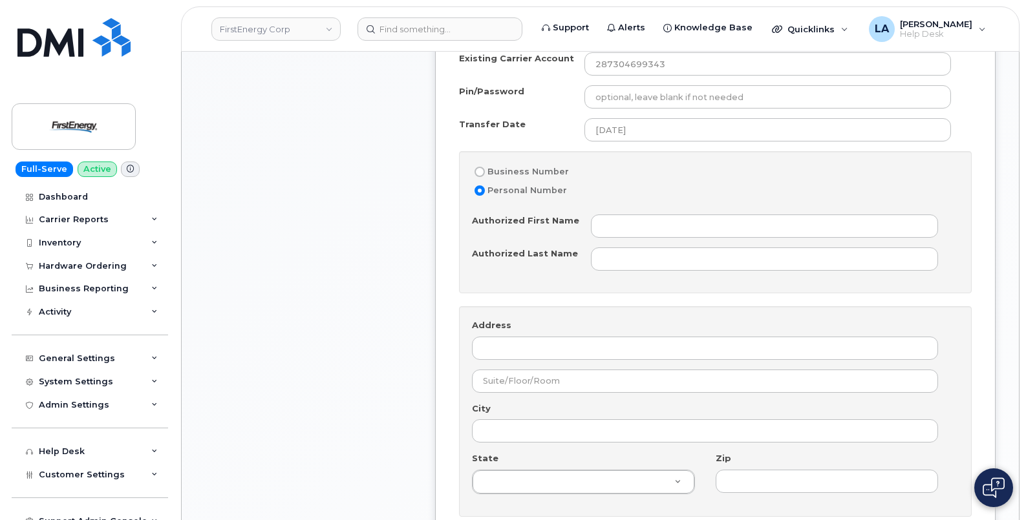
scroll to position [978, 0]
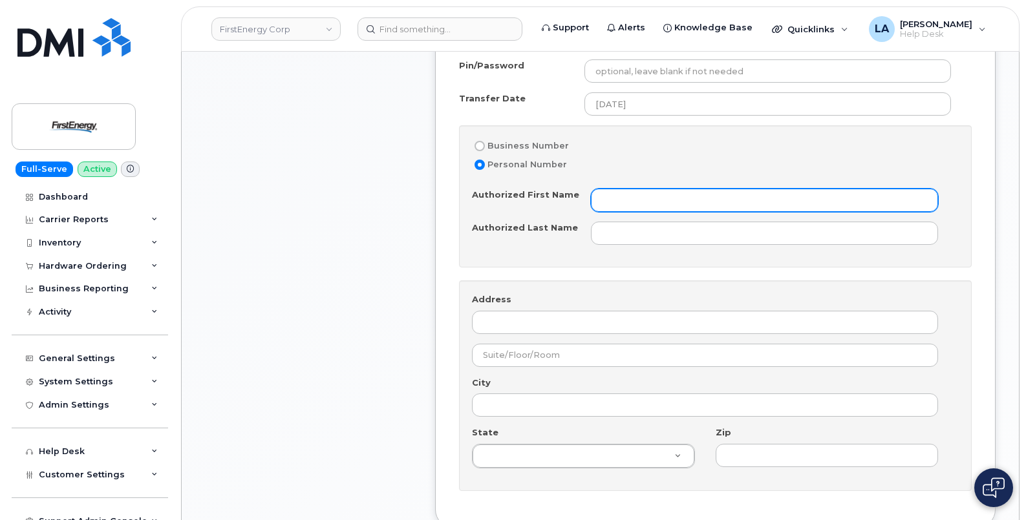
click at [631, 196] on input "Authorized First Name" at bounding box center [764, 200] width 347 height 23
drag, startPoint x: 675, startPoint y: 202, endPoint x: 536, endPoint y: 198, distance: 138.4
click at [536, 202] on div "Authorized First Name First Energy" at bounding box center [710, 200] width 476 height 23
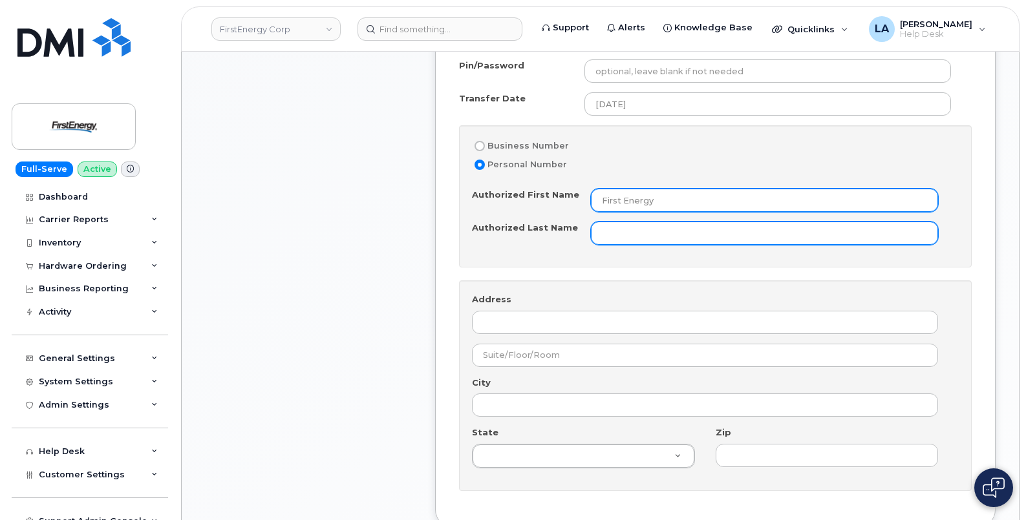
type input "First Energy"
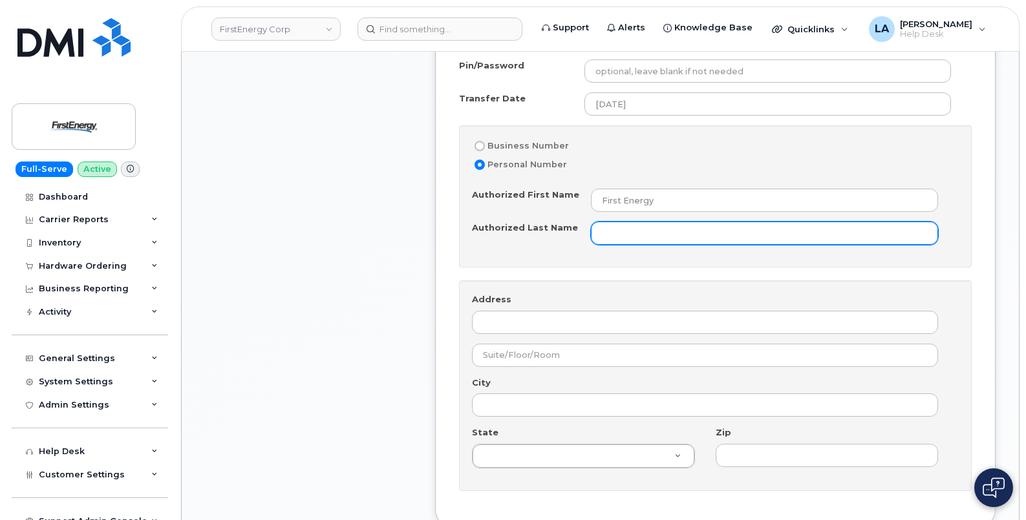
click at [630, 237] on input "Authorized Last Name" at bounding box center [764, 233] width 347 height 23
paste input "First Energy"
type input "First Energy"
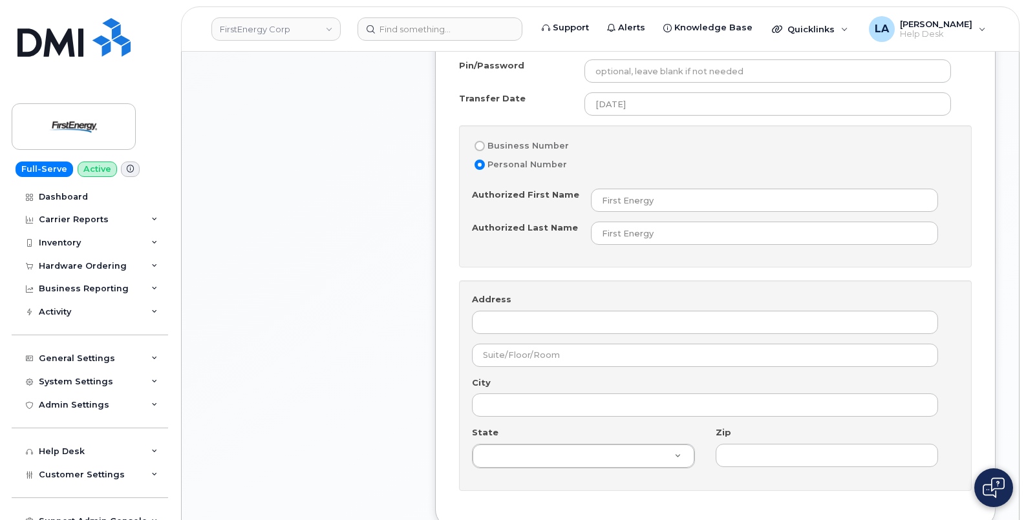
click at [348, 348] on div "Item #1 in process $99.99 New Activation iPhone 16e $0.99 - 2 Year Activation 1…" at bounding box center [308, 102] width 207 height 1662
click at [1009, 250] on div "Order No.299003 (in process) Share Order Cancel Order × Share This Order If you…" at bounding box center [600, 313] width 837 height 2479
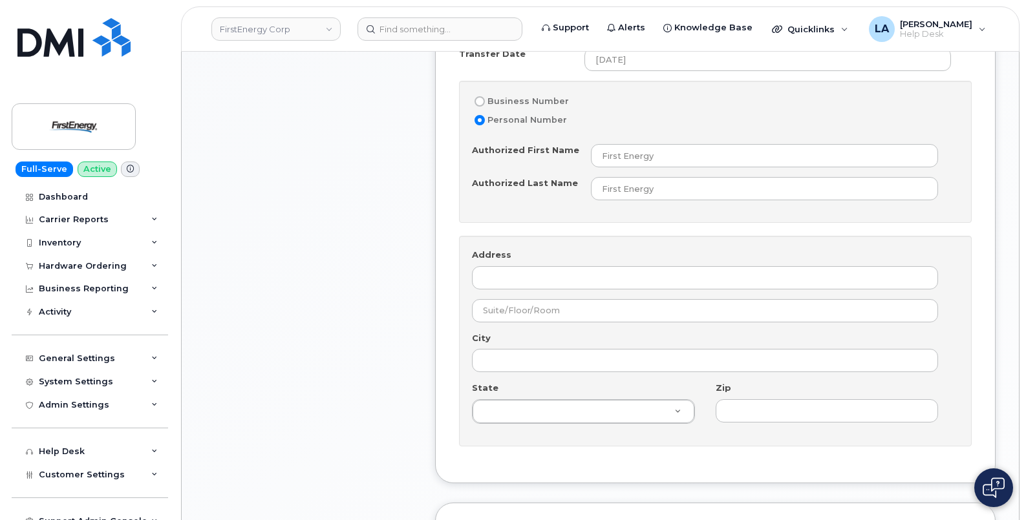
drag, startPoint x: 978, startPoint y: 206, endPoint x: 967, endPoint y: 214, distance: 13.4
click at [979, 206] on div "Phone Number Get new phone number Port In Number Number 304-677-5511 Coming in …" at bounding box center [715, 142] width 560 height 684
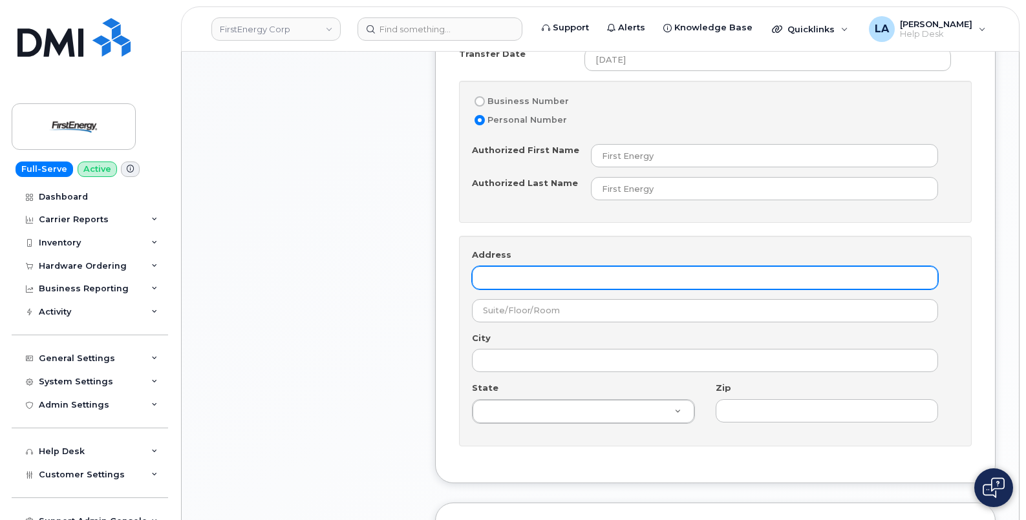
click at [540, 278] on input "Address" at bounding box center [705, 277] width 466 height 23
paste input "7305 Pacific St, Omaha, NE 68114"
click at [637, 275] on input "7305 Pacific St, Omaha, NE 68114" at bounding box center [705, 277] width 466 height 23
type input "7305 Pacific St, Omaha, NE"
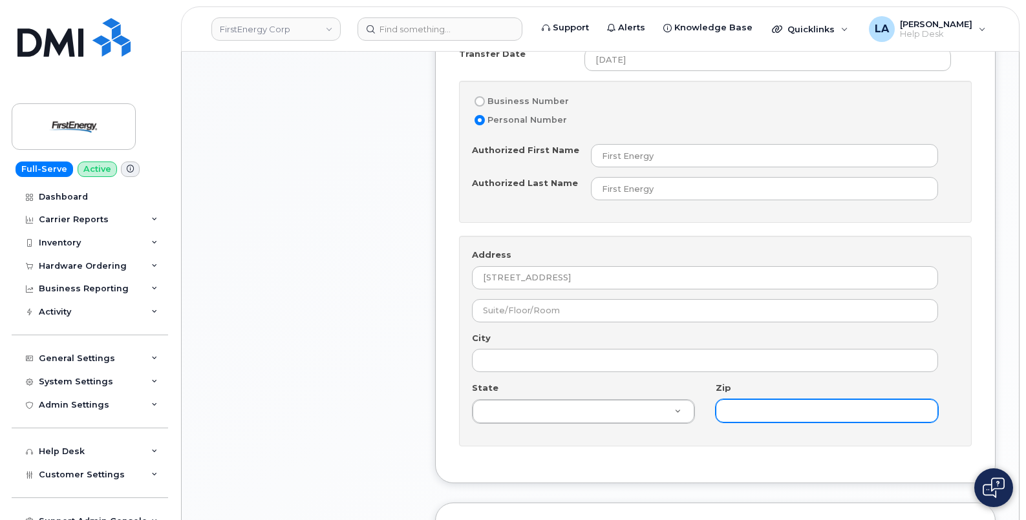
click at [731, 416] on input "Zip" at bounding box center [826, 410] width 223 height 23
paste input "68114"
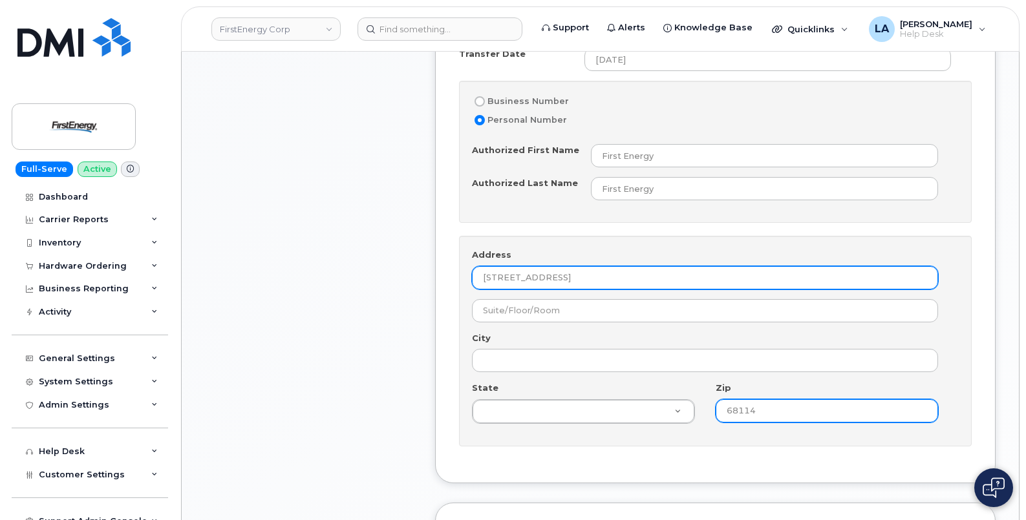
type input "68114"
click at [587, 275] on input "7305 Pacific St, Omaha, NE" at bounding box center [705, 277] width 466 height 23
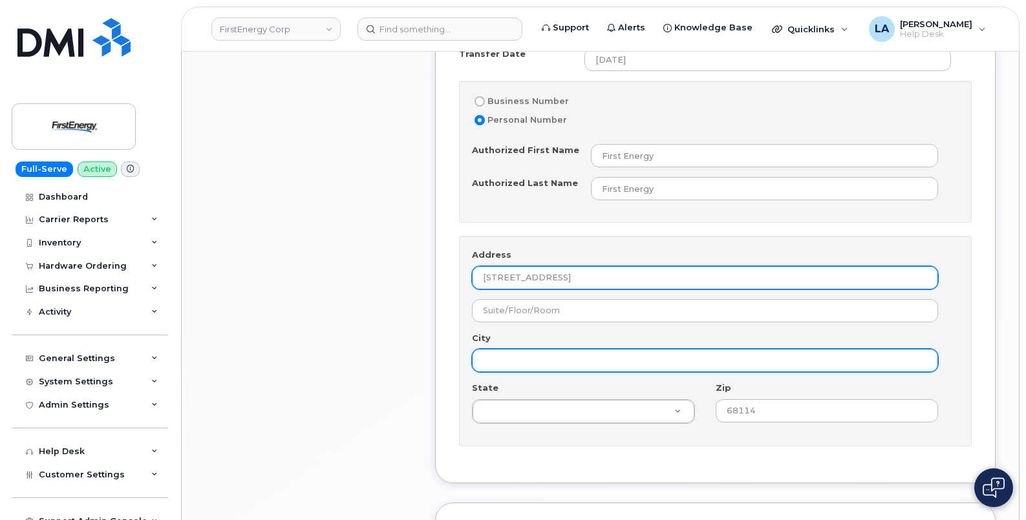
type input "7305 Pacific St, , NE"
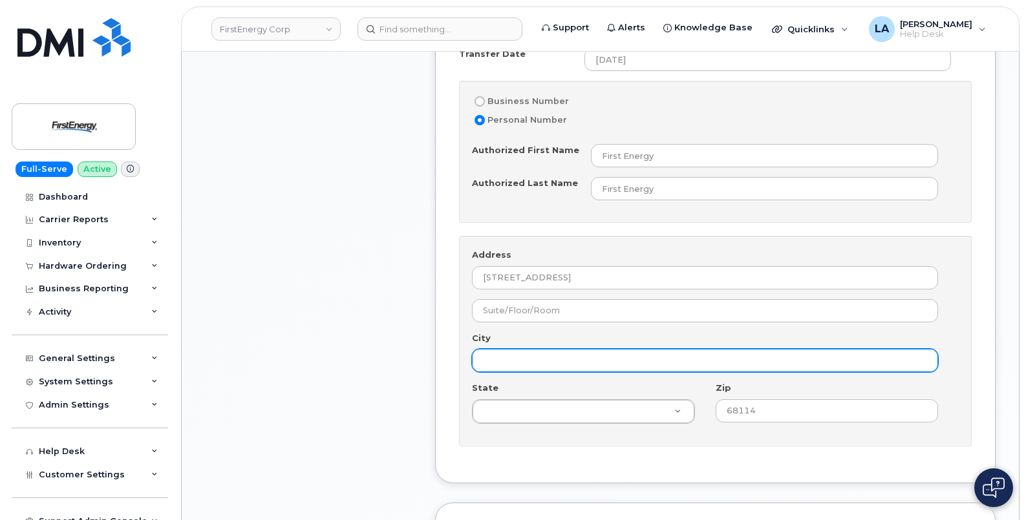
click at [553, 366] on input "City" at bounding box center [705, 360] width 466 height 23
paste input "Omaha"
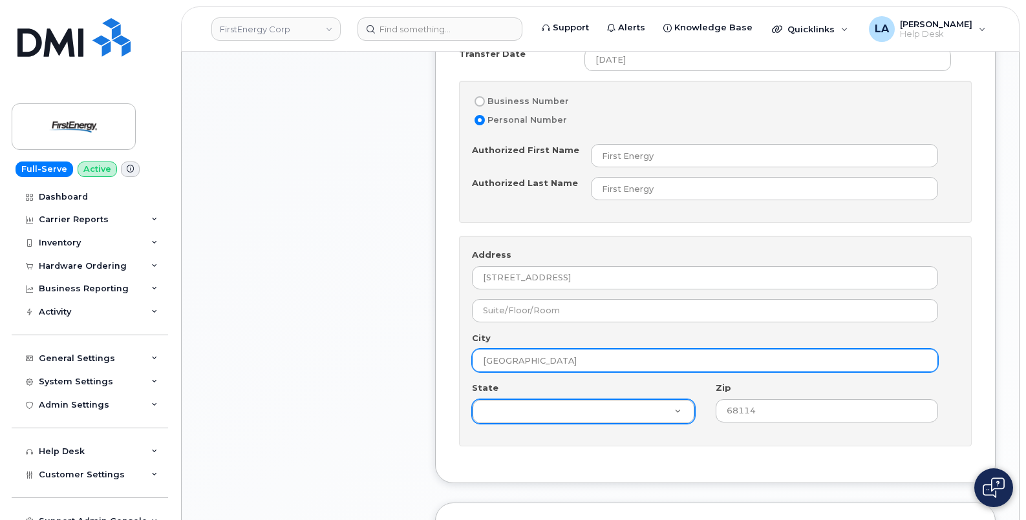
type input "Omaha"
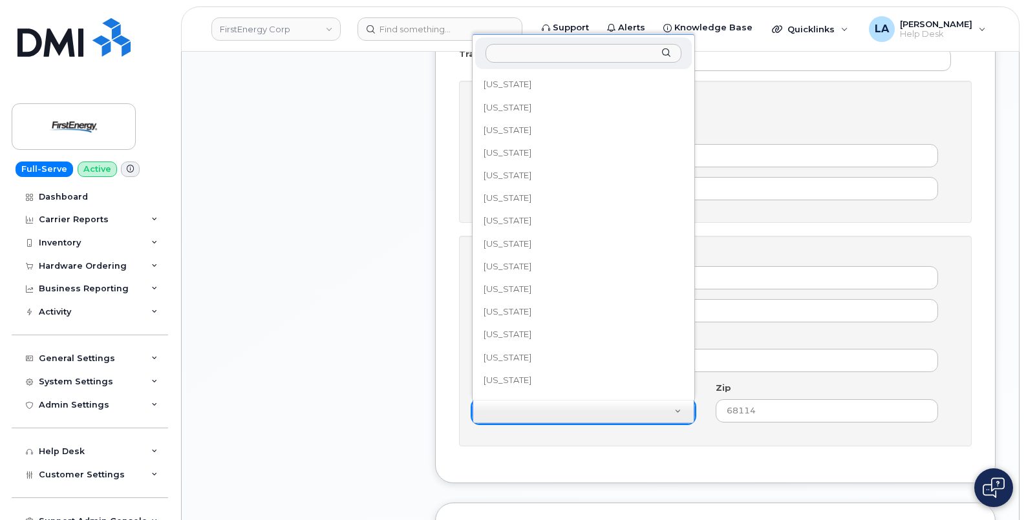
scroll to position [455, 0]
select select "Nebraska"
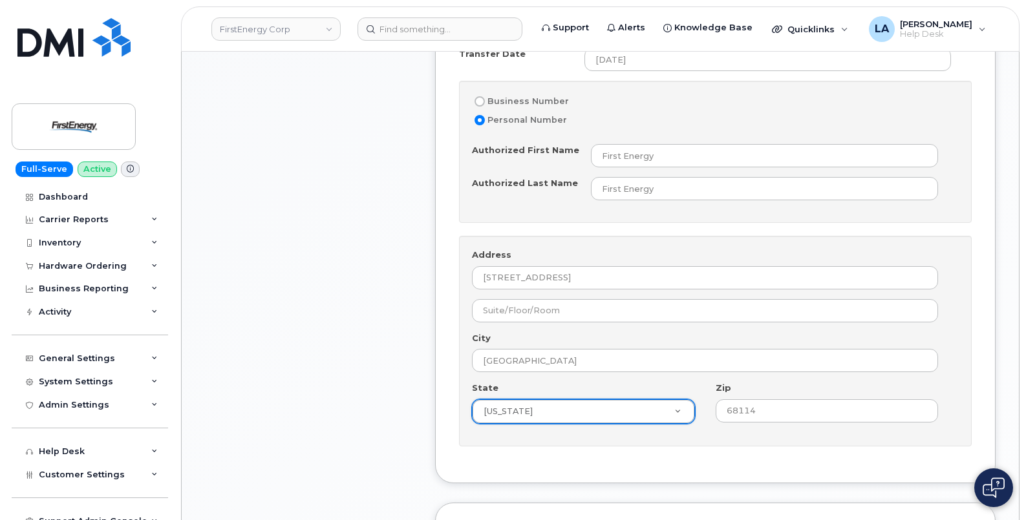
click at [308, 301] on div "Item #1 in process $99.99 New Activation iPhone 16e $0.99 - 2 Year Activation 1…" at bounding box center [308, 57] width 207 height 1662
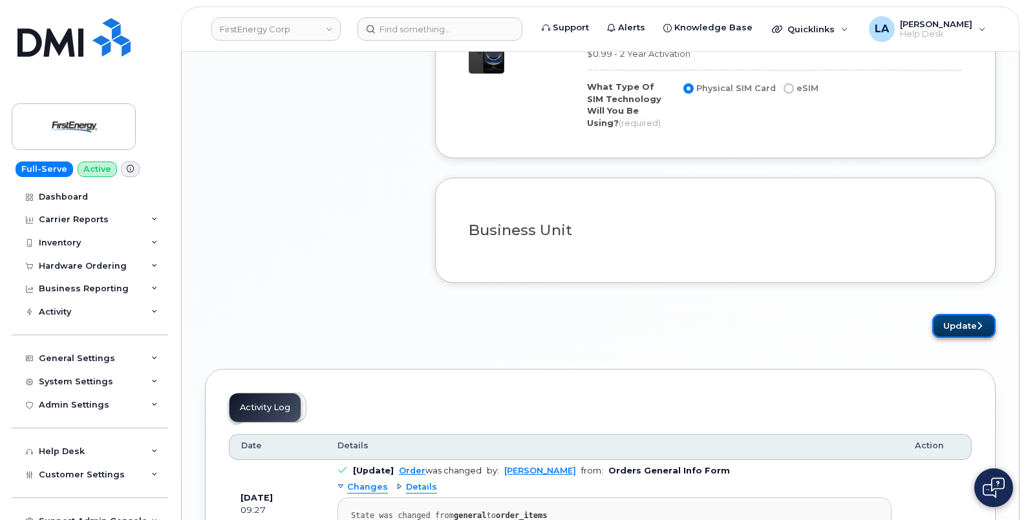
click at [960, 319] on button "Update" at bounding box center [963, 326] width 63 height 24
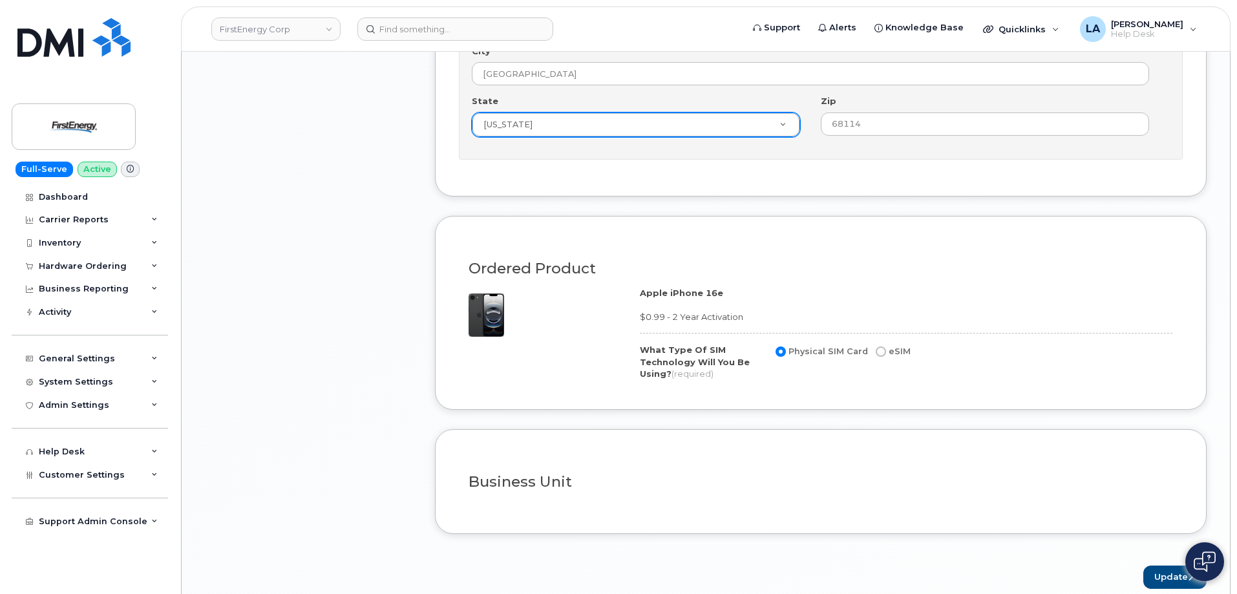
drag, startPoint x: 1236, startPoint y: 348, endPoint x: 1236, endPoint y: 299, distance: 48.5
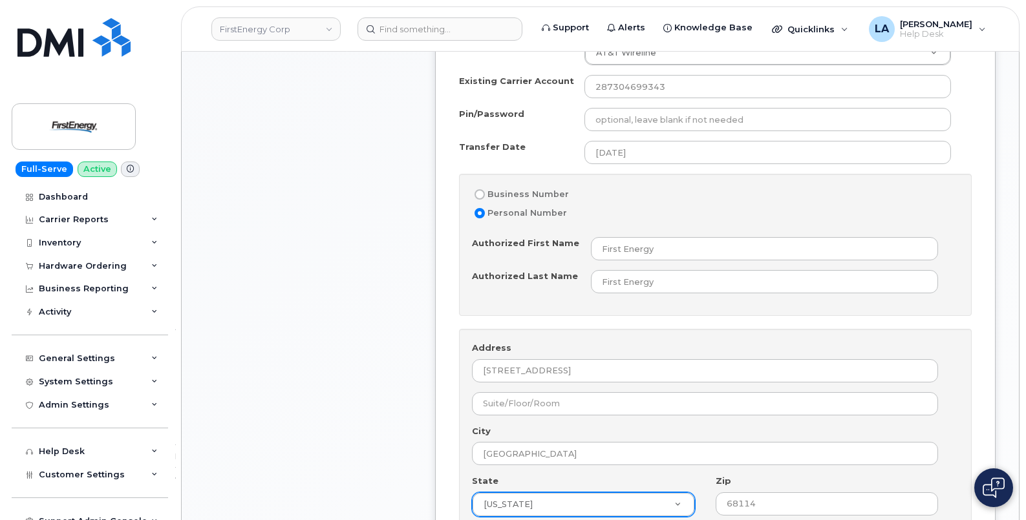
scroll to position [940, 0]
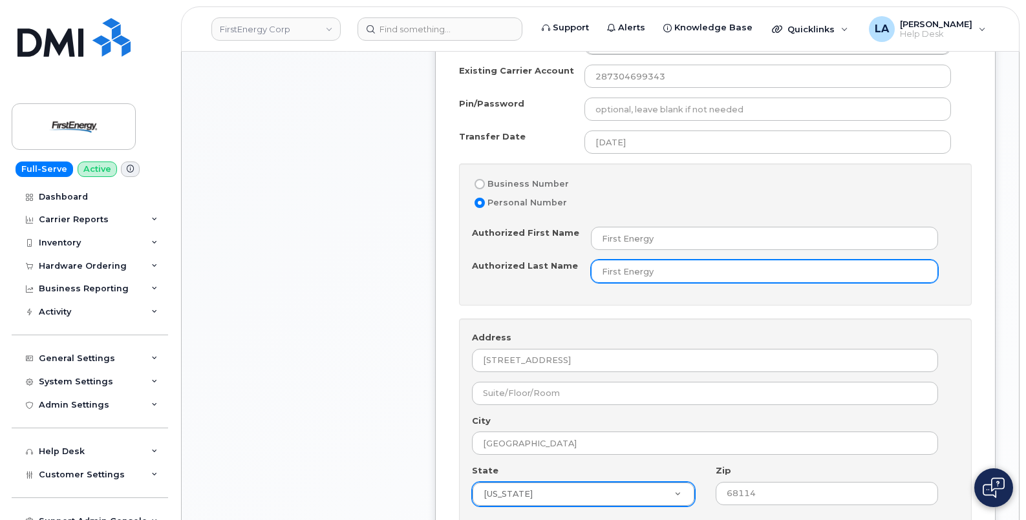
click at [611, 272] on input "First Energy" at bounding box center [764, 271] width 347 height 23
drag, startPoint x: 674, startPoint y: 270, endPoint x: 571, endPoint y: 270, distance: 102.8
click at [573, 270] on div "Authorized Last Name First Energy" at bounding box center [710, 271] width 476 height 23
click at [981, 199] on div "Phone Number Get new phone number Port In Number Number 304-677-5511 Coming in …" at bounding box center [715, 224] width 560 height 684
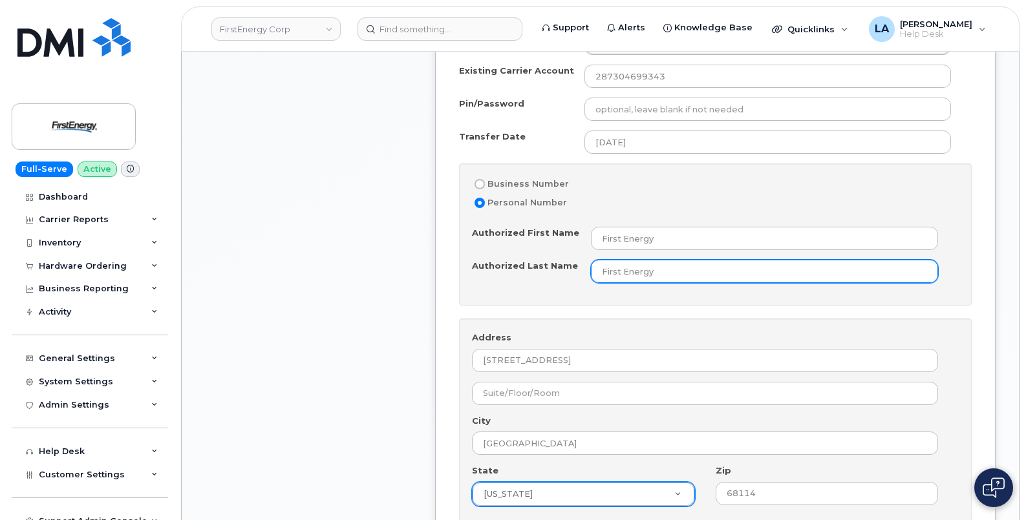
drag, startPoint x: 686, startPoint y: 273, endPoint x: 562, endPoint y: 272, distance: 124.1
click at [562, 272] on div "Authorized Last Name First Energy" at bounding box center [710, 271] width 476 height 23
paste input "Corporation"
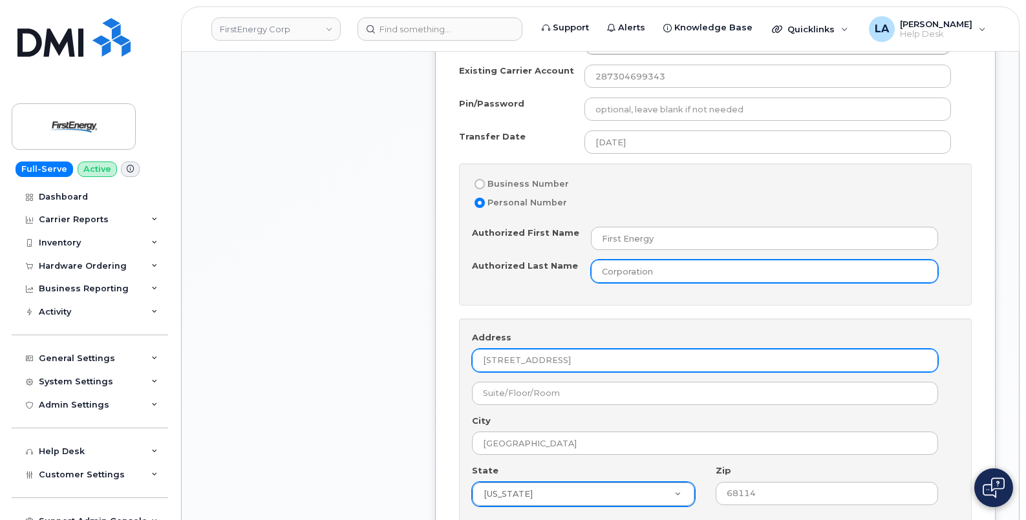
type input "Corporation"
click at [503, 357] on input "7305 Pacific St, , NE" at bounding box center [705, 360] width 466 height 23
click at [594, 359] on input "7305 Pacific St, , NE" at bounding box center [705, 360] width 466 height 23
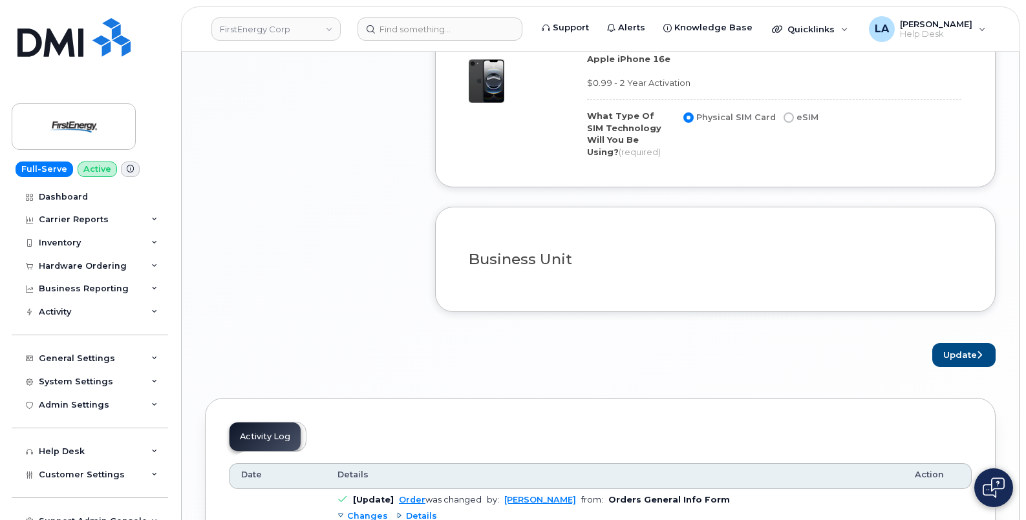
scroll to position [1547, 0]
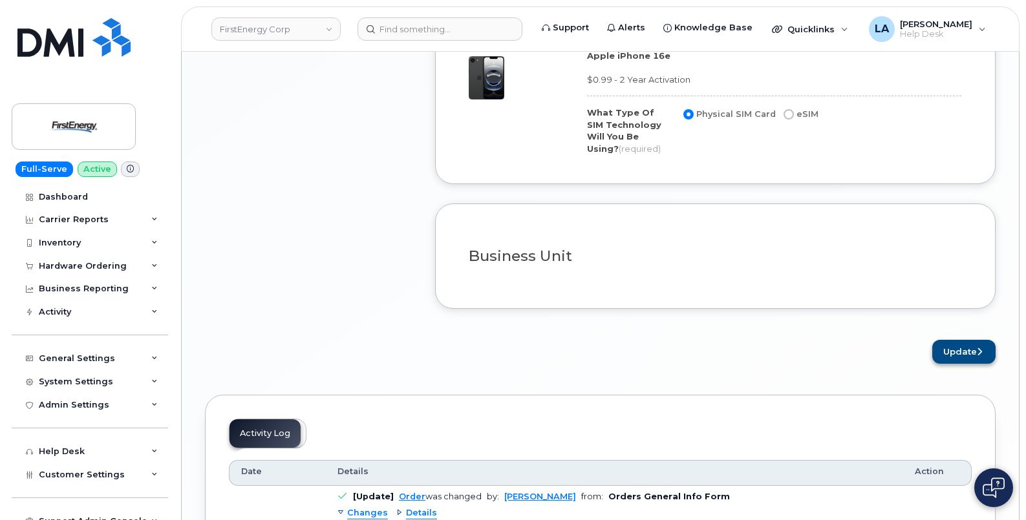
type input "7305 Pacific St"
click at [977, 348] on icon "submit" at bounding box center [979, 352] width 5 height 8
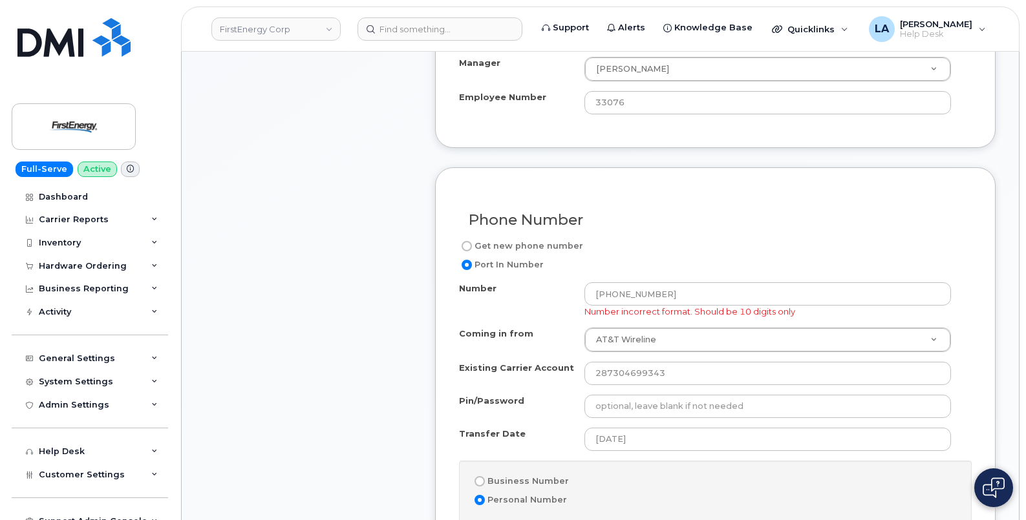
scroll to position [684, 0]
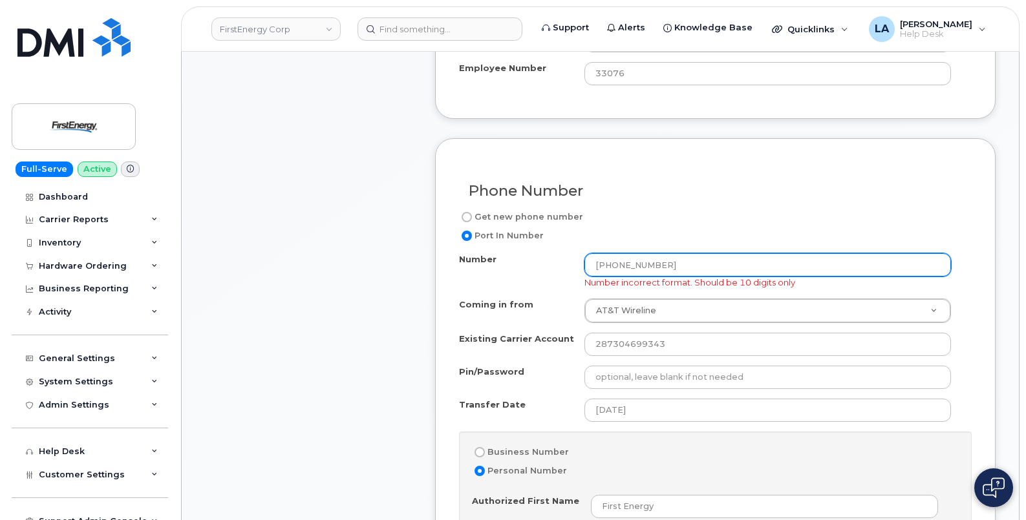
click at [635, 262] on input "[PHONE_NUMBER]" at bounding box center [767, 264] width 366 height 23
type input "3046775511"
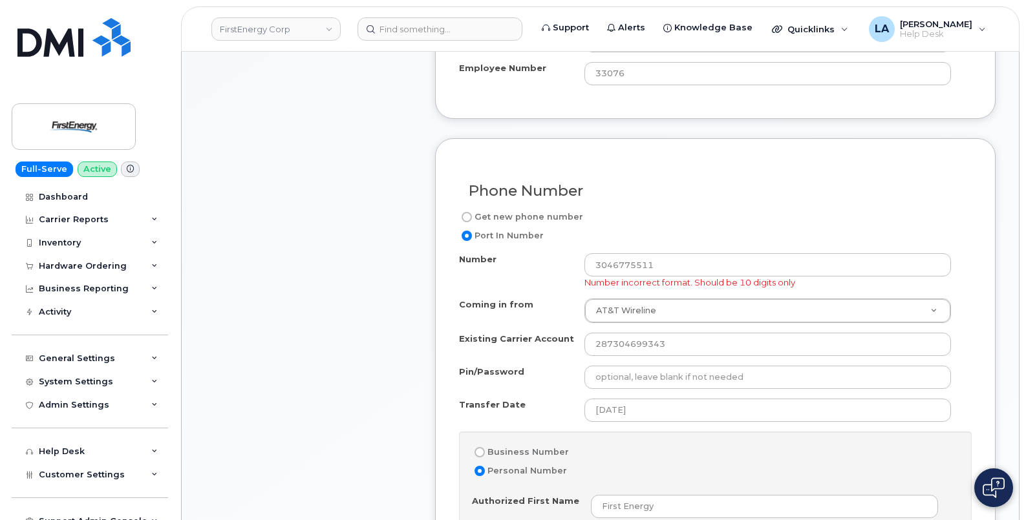
click at [700, 196] on h3 "Phone Number" at bounding box center [715, 191] width 493 height 16
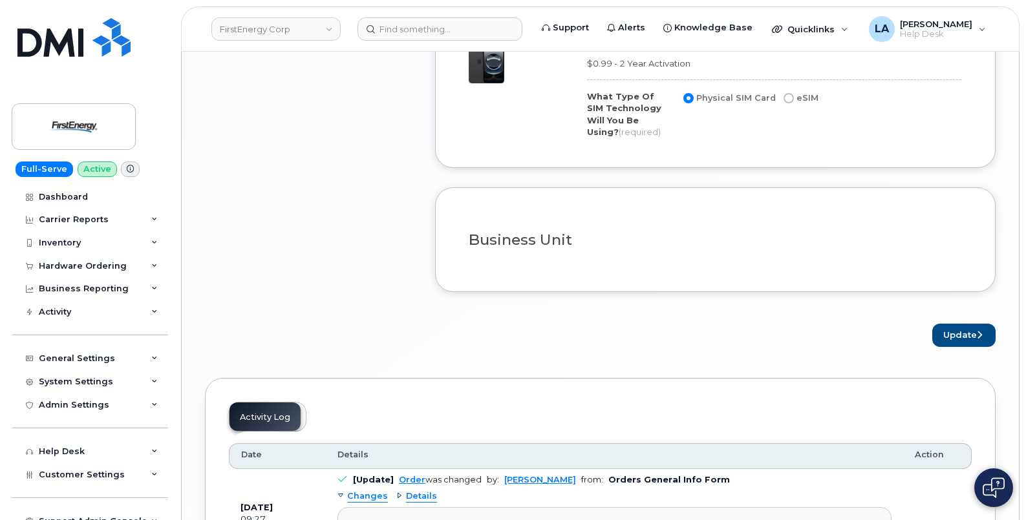
scroll to position [1594, 0]
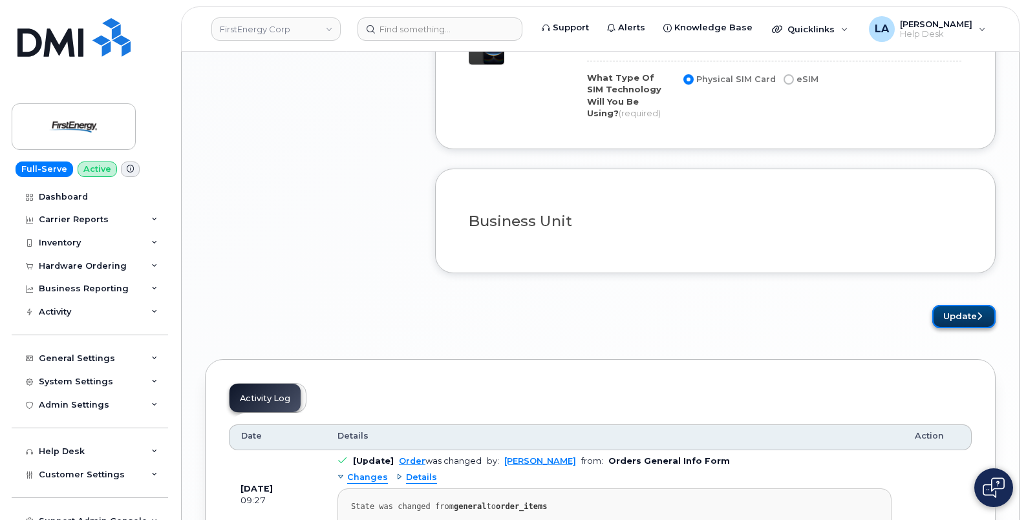
click at [982, 312] on button "Update" at bounding box center [963, 317] width 63 height 24
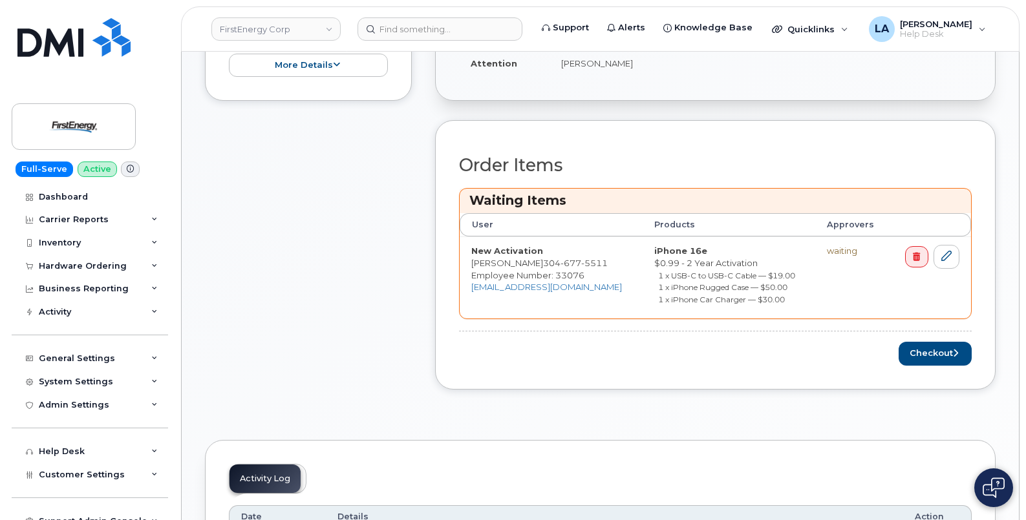
scroll to position [434, 0]
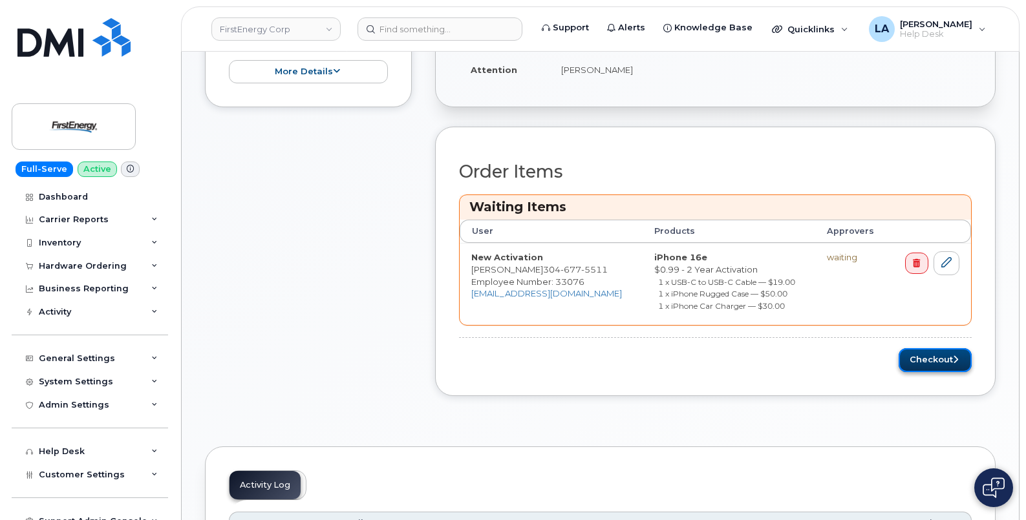
click at [936, 357] on button "Checkout" at bounding box center [934, 360] width 73 height 24
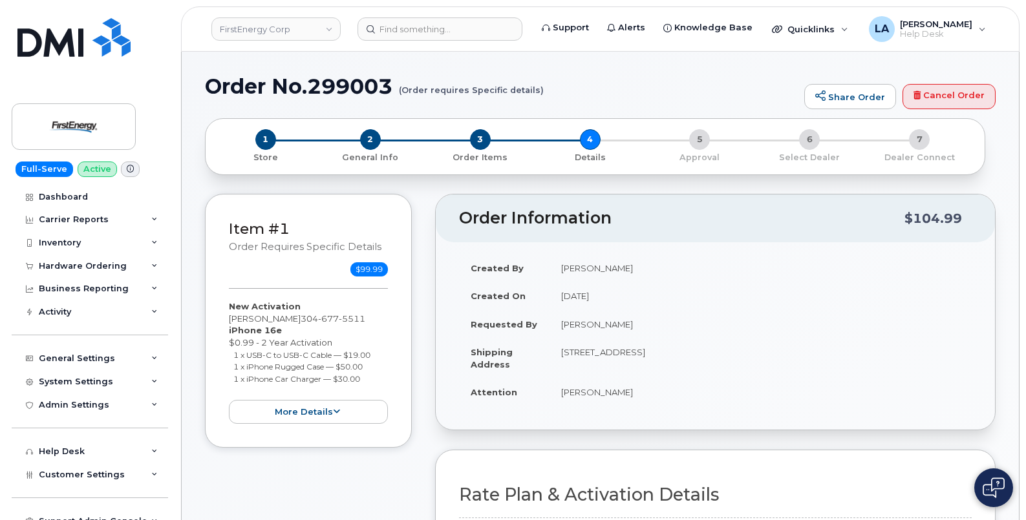
click at [703, 76] on h1 "Order No.299003 (Order requires Specific details)" at bounding box center [501, 86] width 593 height 23
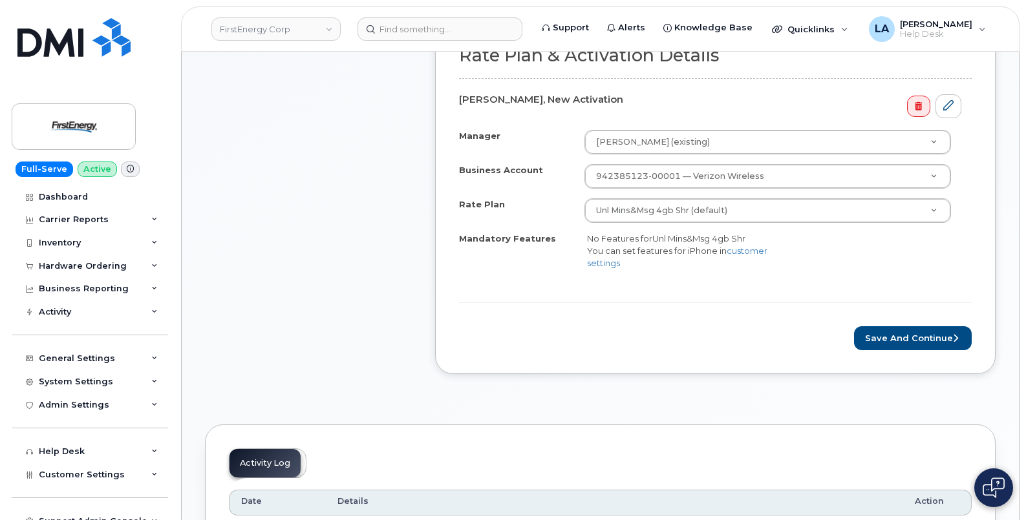
scroll to position [480, 0]
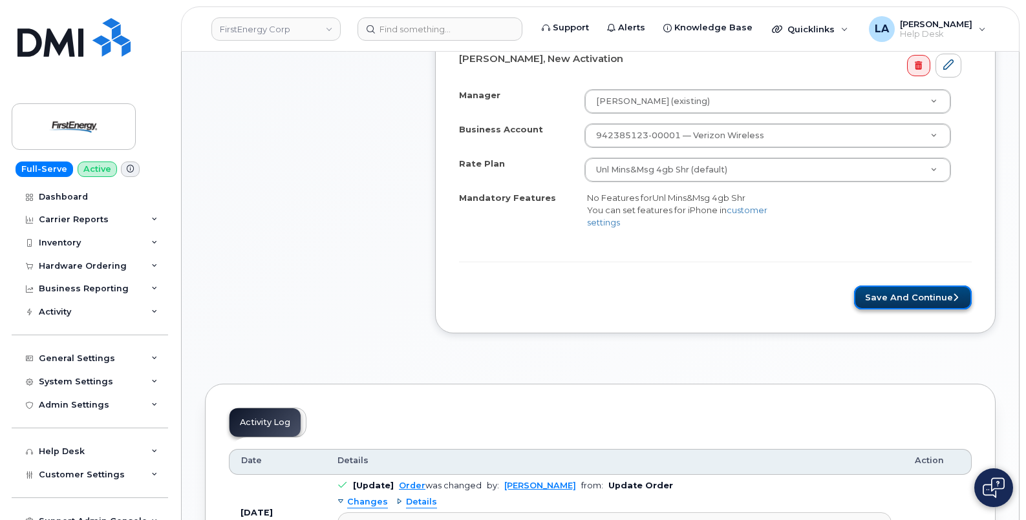
click at [872, 290] on button "Save and Continue" at bounding box center [913, 298] width 118 height 24
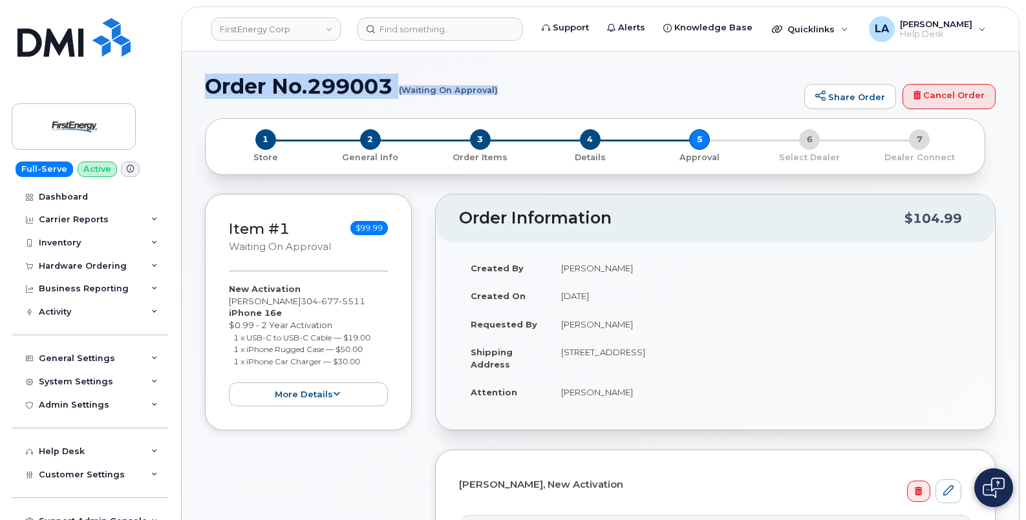
drag, startPoint x: 205, startPoint y: 83, endPoint x: 536, endPoint y: 101, distance: 331.4
click at [536, 101] on div "Order No.299003 (Waiting On Approval) Share Order Cancel Order" at bounding box center [600, 96] width 790 height 43
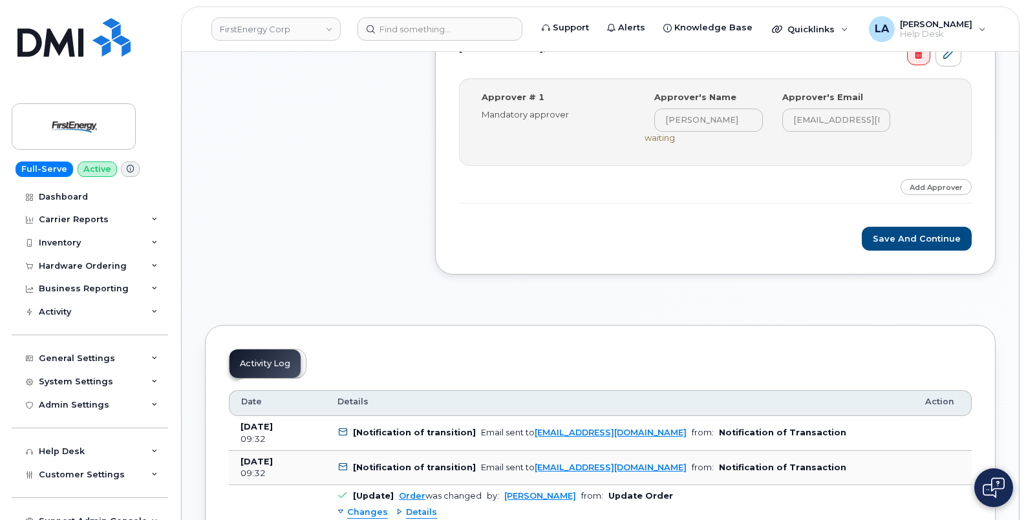
scroll to position [378, 0]
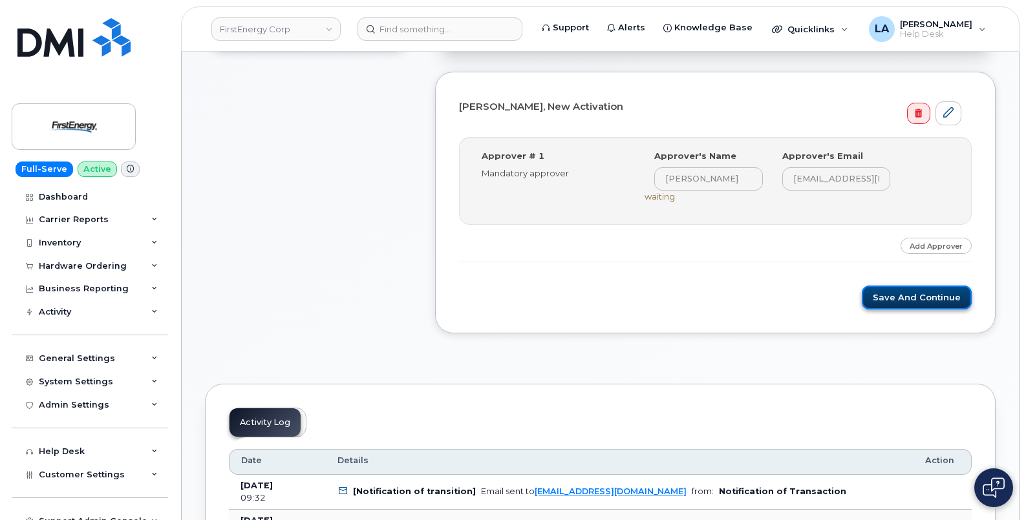
click at [936, 297] on button "Save and Continue" at bounding box center [916, 298] width 110 height 24
